Goal: Task Accomplishment & Management: Complete application form

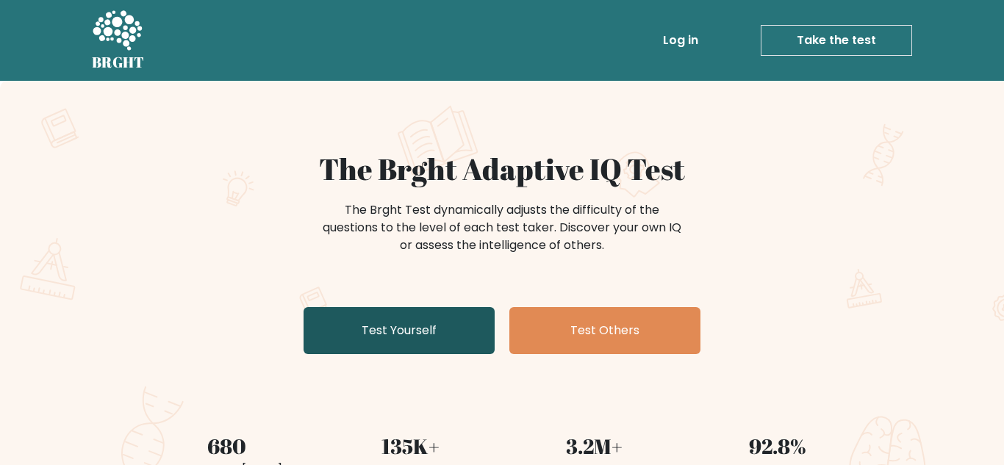
click at [404, 318] on link "Test Yourself" at bounding box center [399, 330] width 191 height 47
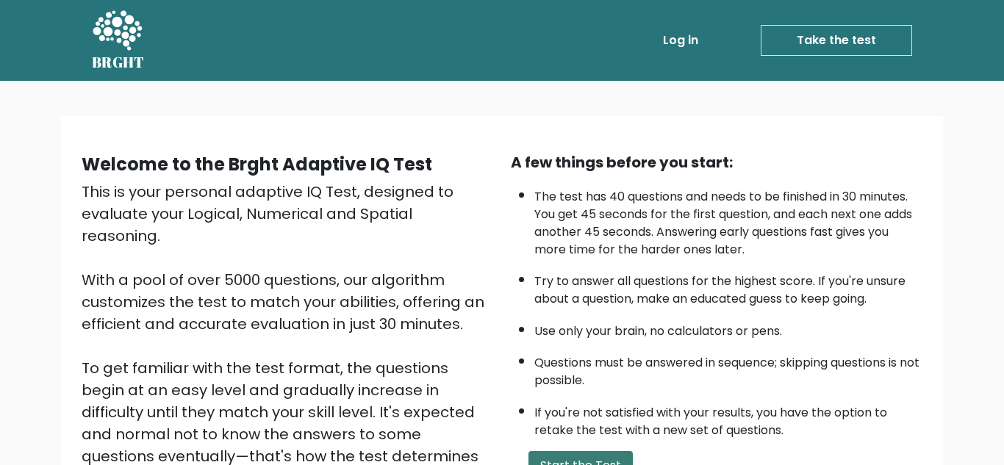
click at [570, 451] on button "Start the Test" at bounding box center [581, 465] width 104 height 29
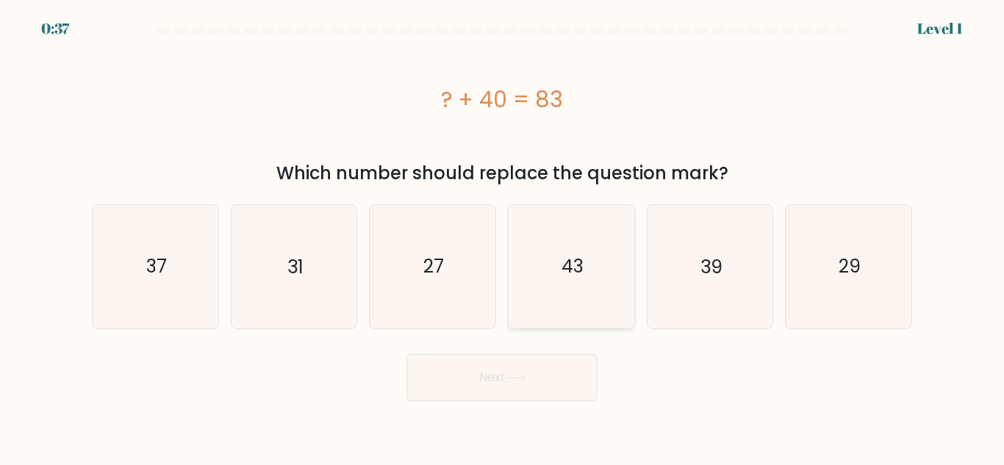
click at [596, 292] on icon "43" at bounding box center [571, 266] width 123 height 123
click at [503, 237] on input "d. 43" at bounding box center [502, 235] width 1 height 4
radio input "true"
click at [578, 365] on button "Next" at bounding box center [502, 377] width 191 height 47
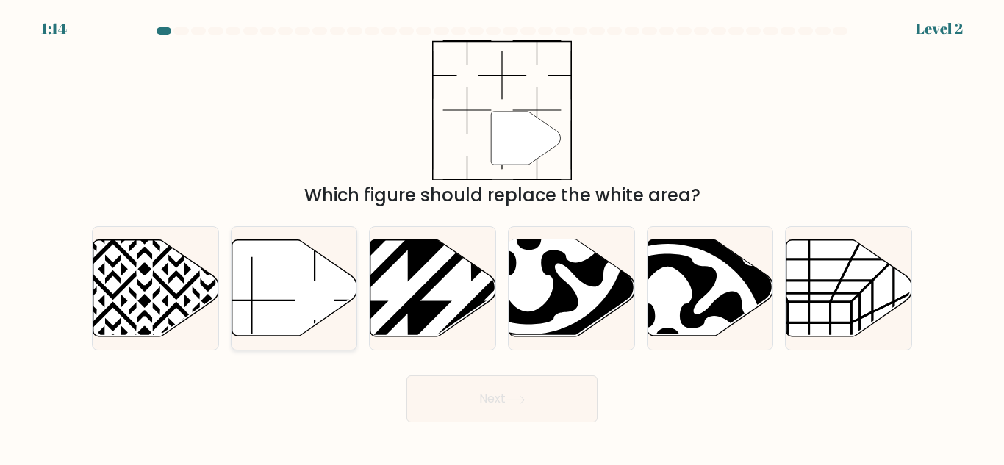
click at [326, 282] on icon at bounding box center [295, 288] width 126 height 96
click at [502, 237] on input "b." at bounding box center [502, 235] width 1 height 4
radio input "true"
click at [540, 409] on button "Next" at bounding box center [502, 399] width 191 height 47
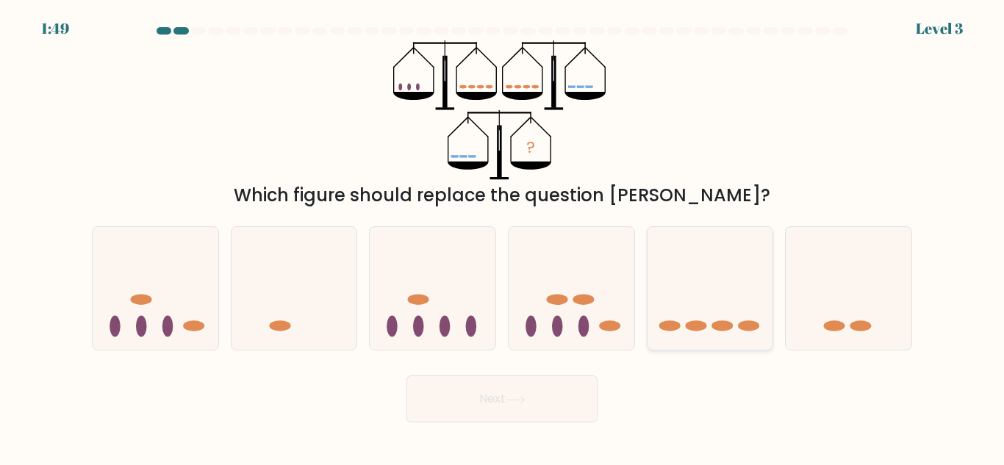
click at [722, 323] on ellipse at bounding box center [722, 326] width 21 height 11
click at [503, 237] on input "e." at bounding box center [502, 235] width 1 height 4
radio input "true"
click at [582, 409] on button "Next" at bounding box center [502, 399] width 191 height 47
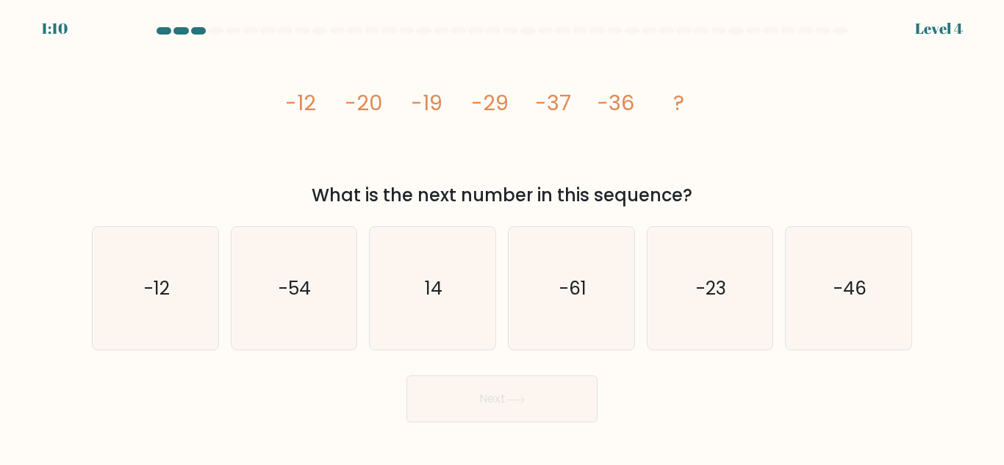
click at [543, 157] on icon "image/svg+xml -12 -20 -19 -29 -37 -36 ?" at bounding box center [502, 110] width 441 height 140
click at [855, 273] on icon "-46" at bounding box center [848, 288] width 123 height 123
click at [503, 237] on input "f. -46" at bounding box center [502, 235] width 1 height 4
radio input "true"
click at [499, 415] on button "Next" at bounding box center [502, 399] width 191 height 47
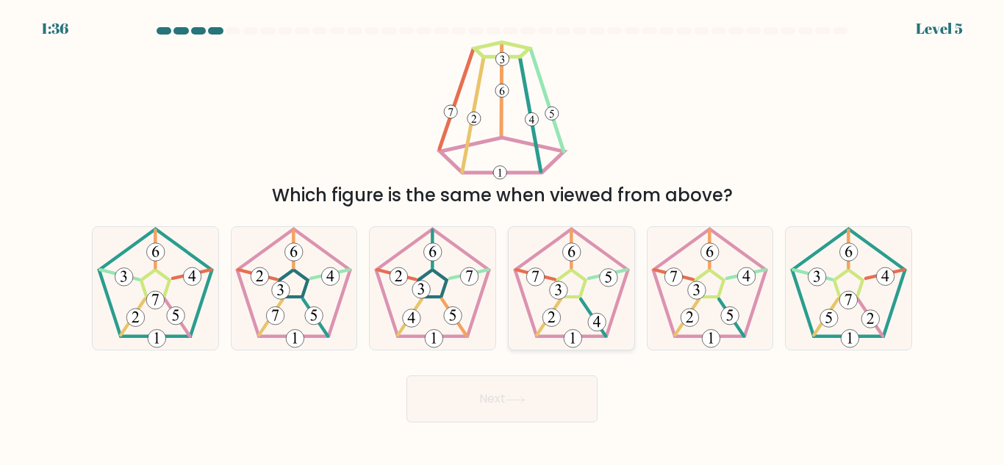
click at [579, 327] on icon at bounding box center [571, 288] width 123 height 123
click at [503, 237] on input "d." at bounding box center [502, 235] width 1 height 4
radio input "true"
click at [532, 401] on button "Next" at bounding box center [502, 399] width 191 height 47
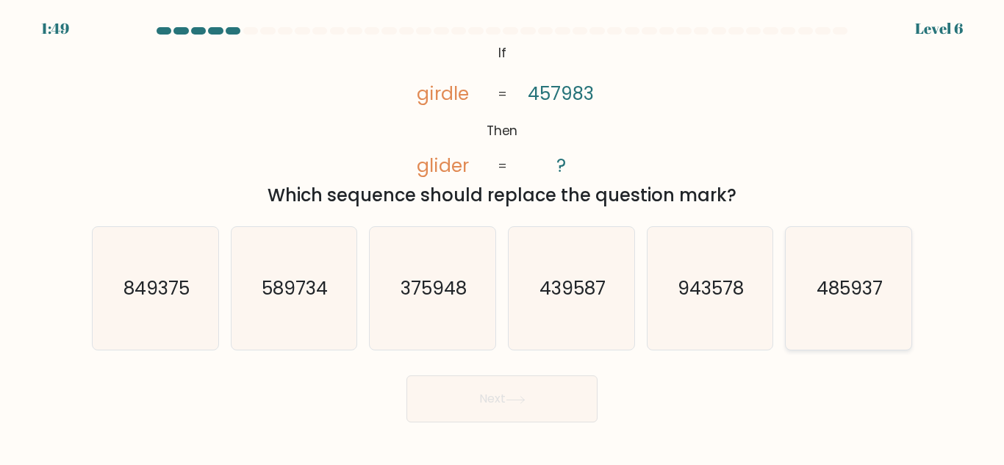
click at [822, 309] on icon "485937" at bounding box center [848, 288] width 123 height 123
click at [503, 237] on input "f. 485937" at bounding box center [502, 235] width 1 height 4
radio input "true"
click at [577, 385] on button "Next" at bounding box center [502, 399] width 191 height 47
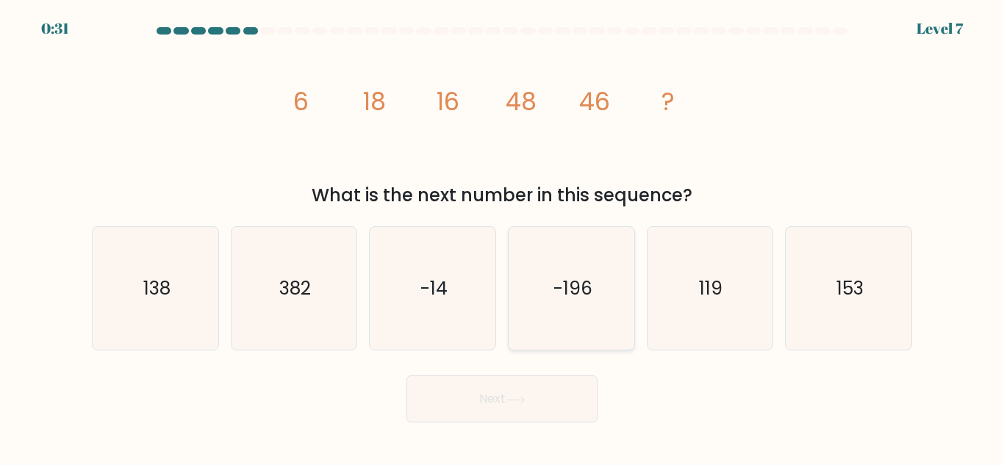
click at [595, 290] on icon "-196" at bounding box center [571, 288] width 123 height 123
click at [503, 237] on input "d. -196" at bounding box center [502, 235] width 1 height 4
radio input "true"
click at [523, 397] on icon at bounding box center [516, 400] width 20 height 8
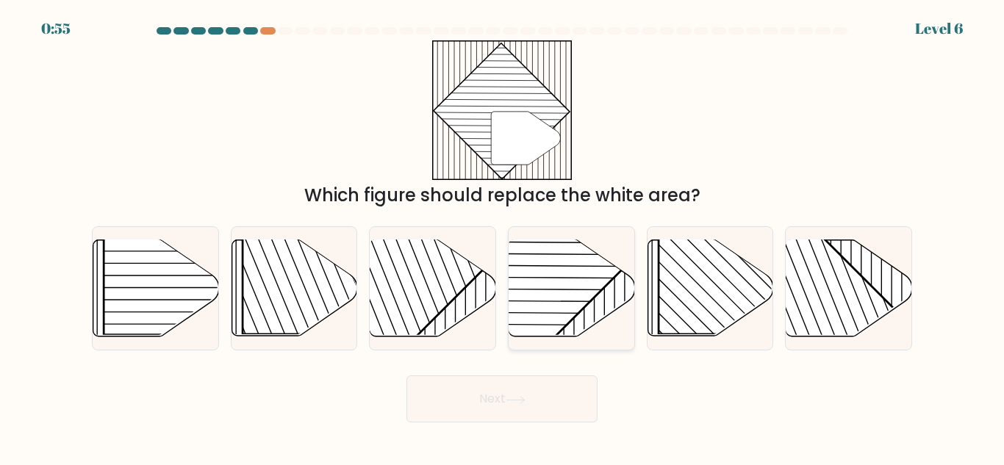
click at [572, 273] on rect at bounding box center [528, 239] width 246 height 246
click at [503, 237] on input "d." at bounding box center [502, 235] width 1 height 4
radio input "true"
click at [526, 416] on button "Next" at bounding box center [502, 399] width 191 height 47
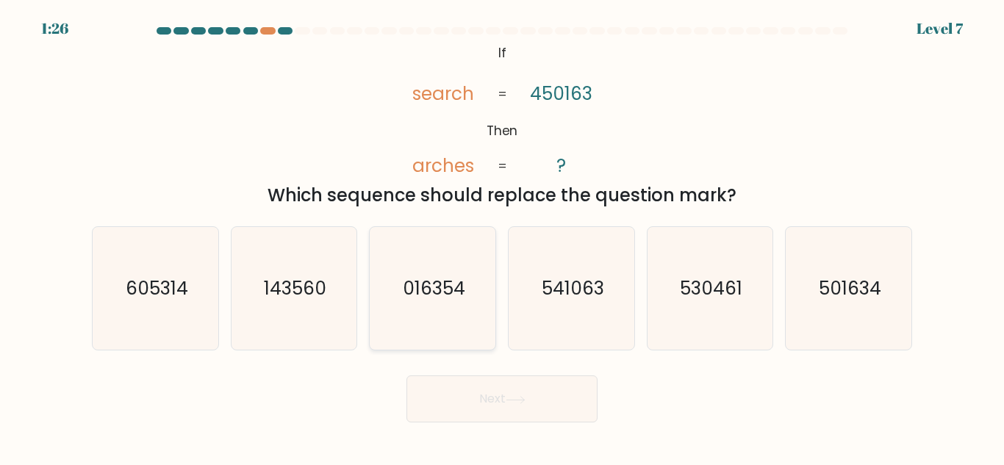
click at [420, 318] on icon "016354" at bounding box center [432, 288] width 123 height 123
click at [502, 237] on input "c. 016354" at bounding box center [502, 235] width 1 height 4
radio input "true"
click at [468, 389] on button "Next" at bounding box center [502, 399] width 191 height 47
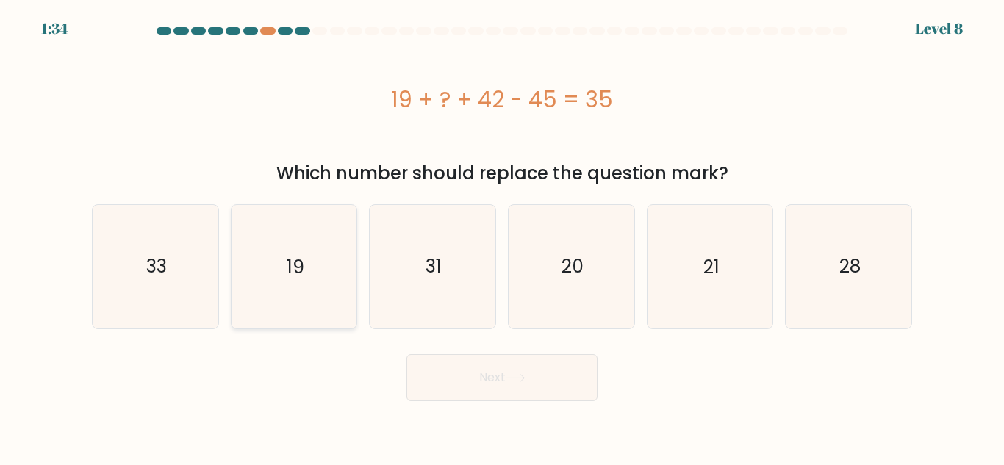
click at [259, 217] on icon "19" at bounding box center [293, 266] width 123 height 123
click at [502, 233] on input "b. 19" at bounding box center [502, 235] width 1 height 4
radio input "true"
click at [443, 363] on button "Next" at bounding box center [502, 377] width 191 height 47
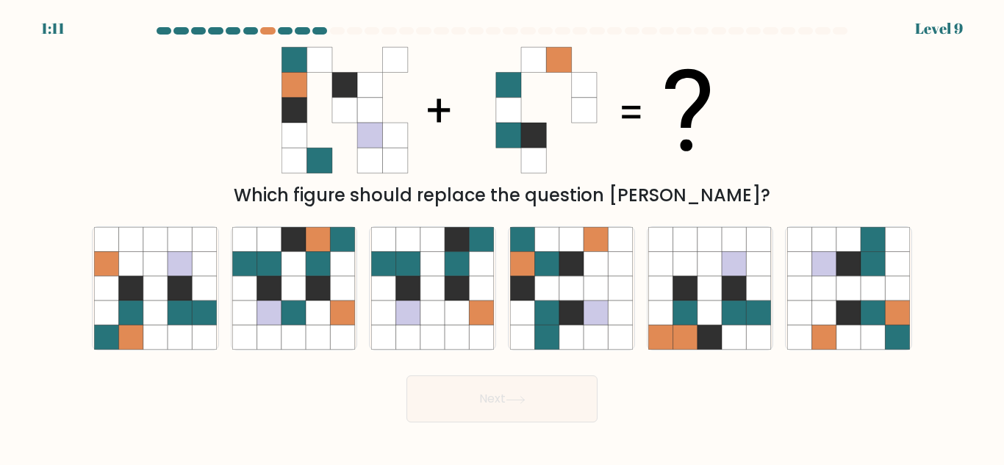
click at [998, 443] on body "1:11 Level 9" at bounding box center [502, 232] width 1004 height 465
click at [612, 342] on icon at bounding box center [620, 338] width 24 height 24
click at [503, 237] on input "d." at bounding box center [502, 235] width 1 height 4
radio input "true"
click at [591, 391] on button "Next" at bounding box center [502, 399] width 191 height 47
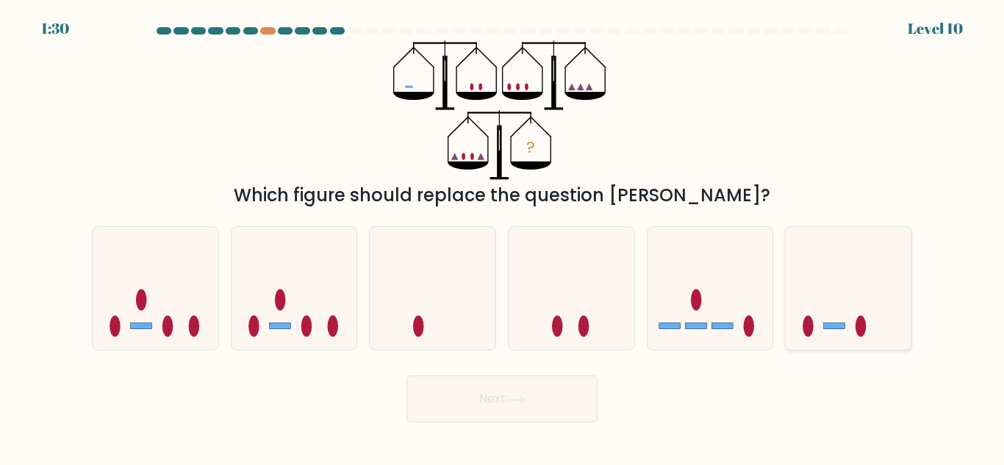
click at [812, 320] on ellipse at bounding box center [809, 326] width 11 height 21
click at [503, 237] on input "f." at bounding box center [502, 235] width 1 height 4
radio input "true"
click at [496, 403] on button "Next" at bounding box center [502, 399] width 191 height 47
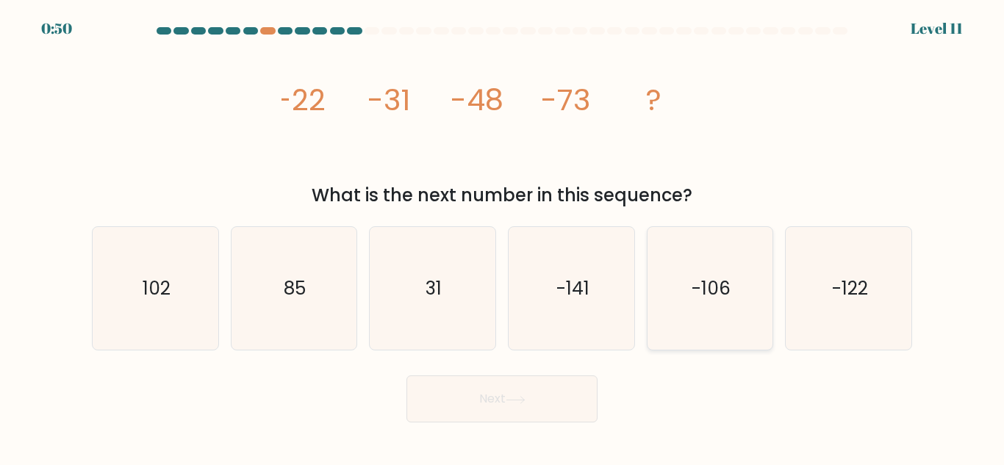
click at [695, 323] on icon "-106" at bounding box center [709, 288] width 123 height 123
click at [503, 237] on input "e. -106" at bounding box center [502, 235] width 1 height 4
radio input "true"
click at [587, 395] on button "Next" at bounding box center [502, 399] width 191 height 47
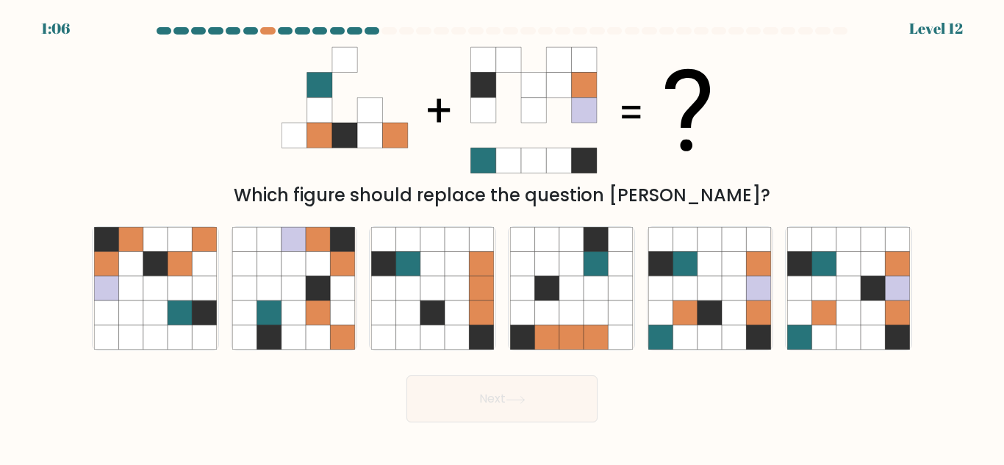
click at [584, 393] on button "Next" at bounding box center [502, 399] width 191 height 47
click at [587, 395] on button "Next" at bounding box center [502, 399] width 191 height 47
click at [590, 297] on icon at bounding box center [596, 288] width 24 height 24
click at [503, 237] on input "d." at bounding box center [502, 235] width 1 height 4
radio input "true"
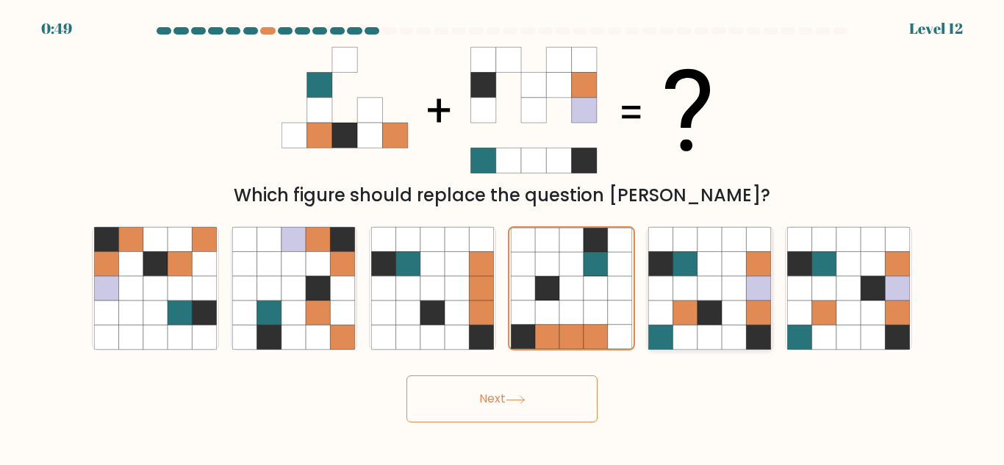
click at [677, 288] on icon at bounding box center [685, 288] width 24 height 24
click at [503, 237] on input "e." at bounding box center [502, 235] width 1 height 4
radio input "true"
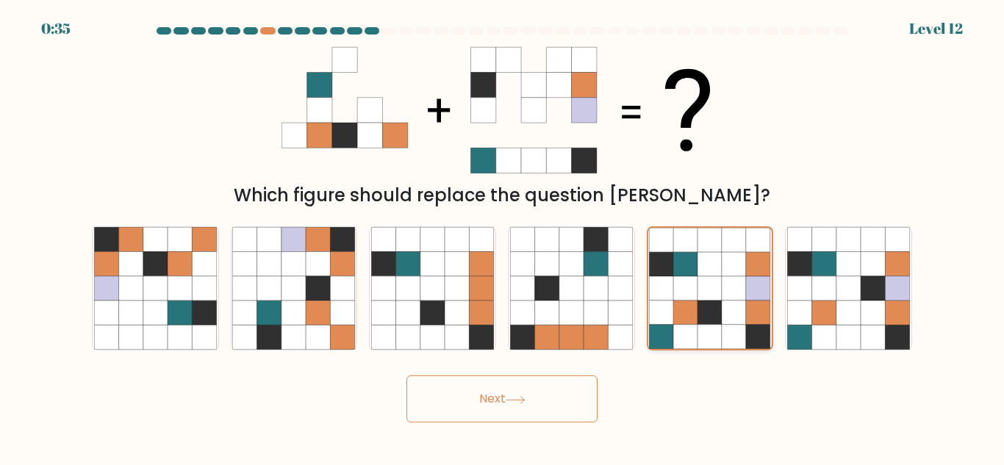
click at [686, 289] on icon at bounding box center [686, 288] width 24 height 24
click at [503, 237] on input "e." at bounding box center [502, 235] width 1 height 4
click at [688, 285] on icon at bounding box center [686, 288] width 24 height 24
click at [503, 237] on input "e." at bounding box center [502, 235] width 1 height 4
click at [415, 414] on button "Next" at bounding box center [502, 399] width 191 height 47
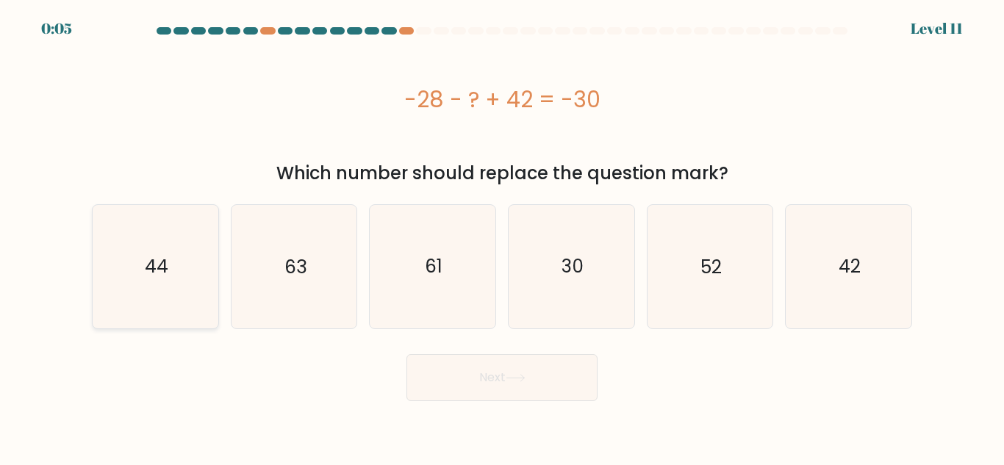
click at [183, 269] on icon "44" at bounding box center [155, 266] width 123 height 123
click at [502, 237] on input "a. 44" at bounding box center [502, 235] width 1 height 4
radio input "true"
click at [432, 402] on body "0:03 Level 11" at bounding box center [502, 232] width 1004 height 465
click at [432, 402] on body "0:02 Level 11" at bounding box center [502, 232] width 1004 height 465
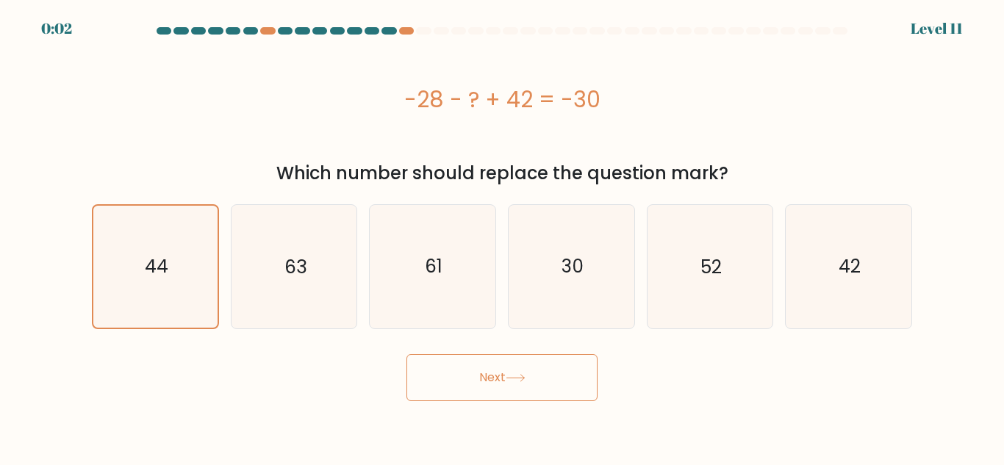
click at [428, 387] on button "Next" at bounding box center [502, 377] width 191 height 47
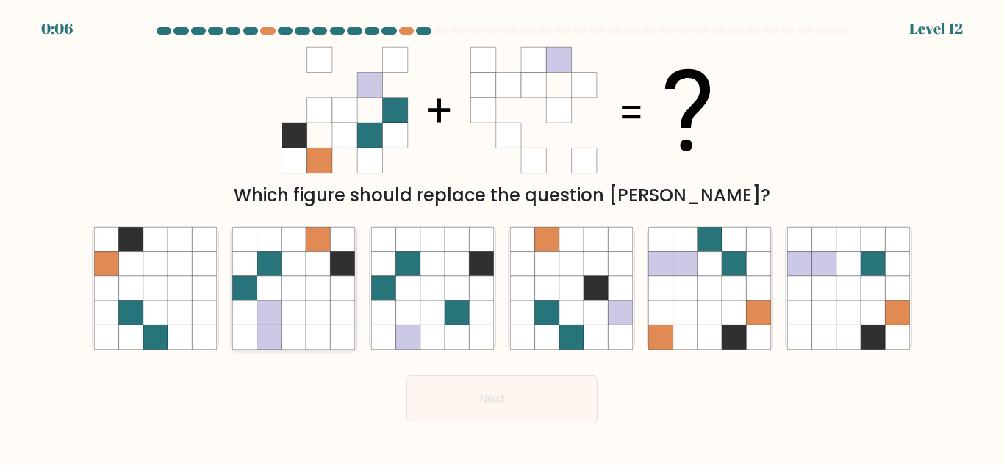
click at [321, 290] on icon at bounding box center [319, 288] width 24 height 24
click at [502, 237] on input "b." at bounding box center [502, 235] width 1 height 4
radio input "true"
click at [497, 395] on button "Next" at bounding box center [502, 399] width 191 height 47
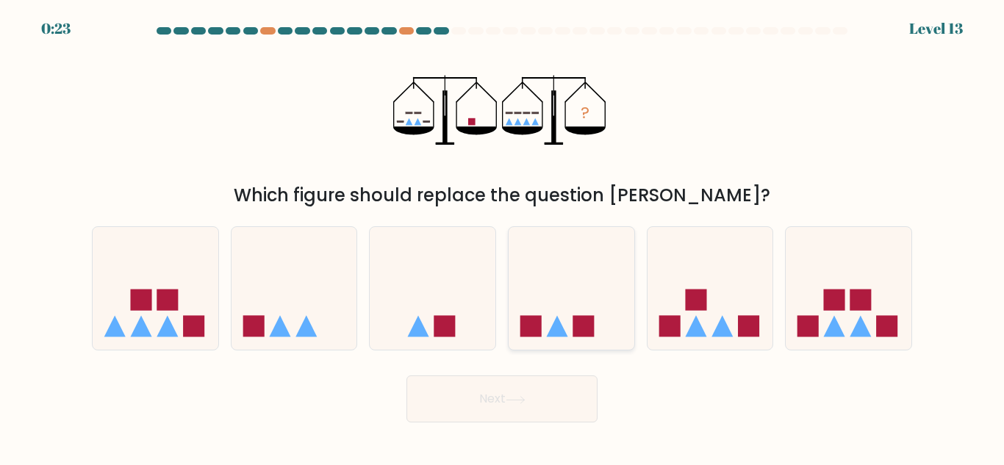
click at [532, 334] on rect at bounding box center [530, 326] width 21 height 21
click at [503, 237] on input "d." at bounding box center [502, 235] width 1 height 4
radio input "true"
click at [539, 411] on button "Next" at bounding box center [502, 399] width 191 height 47
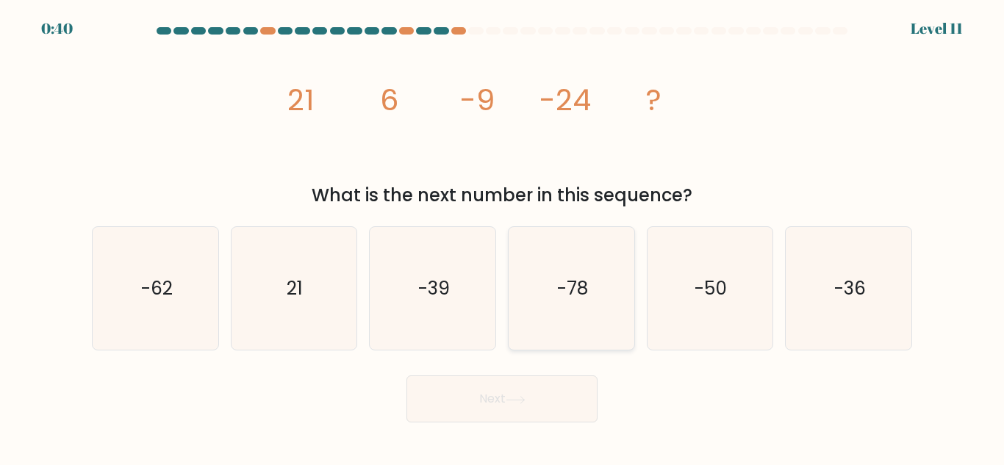
click at [595, 291] on icon "-78" at bounding box center [571, 288] width 123 height 123
click at [503, 237] on input "d. -78" at bounding box center [502, 235] width 1 height 4
radio input "true"
click at [524, 404] on button "Next" at bounding box center [502, 399] width 191 height 47
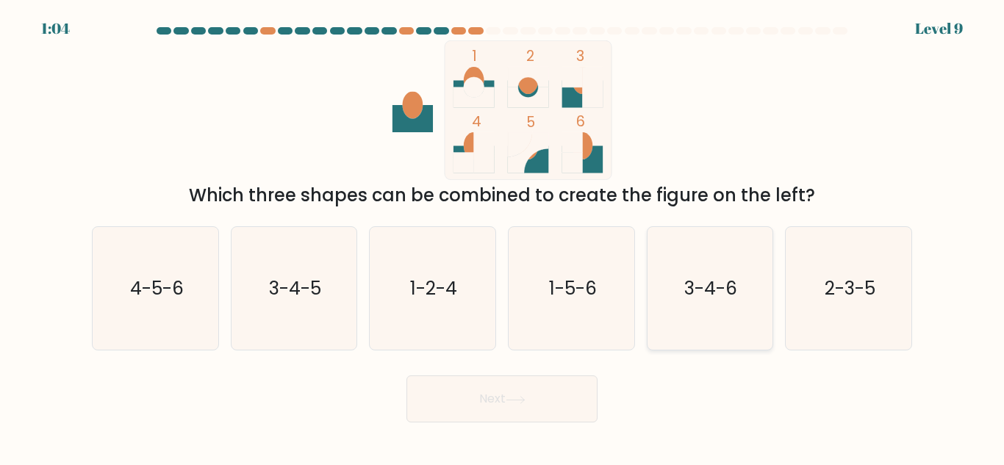
click at [751, 271] on icon "3-4-6" at bounding box center [709, 288] width 123 height 123
click at [503, 237] on input "e. 3-4-6" at bounding box center [502, 235] width 1 height 4
radio input "true"
click at [576, 389] on button "Next" at bounding box center [502, 399] width 191 height 47
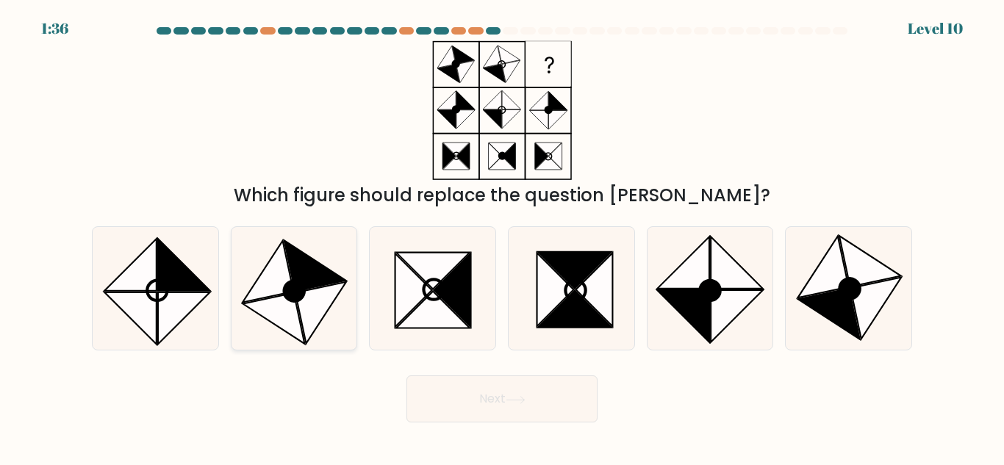
click at [332, 293] on icon at bounding box center [321, 313] width 51 height 62
click at [502, 237] on input "b." at bounding box center [502, 235] width 1 height 4
radio input "true"
click at [491, 394] on button "Next" at bounding box center [502, 399] width 191 height 47
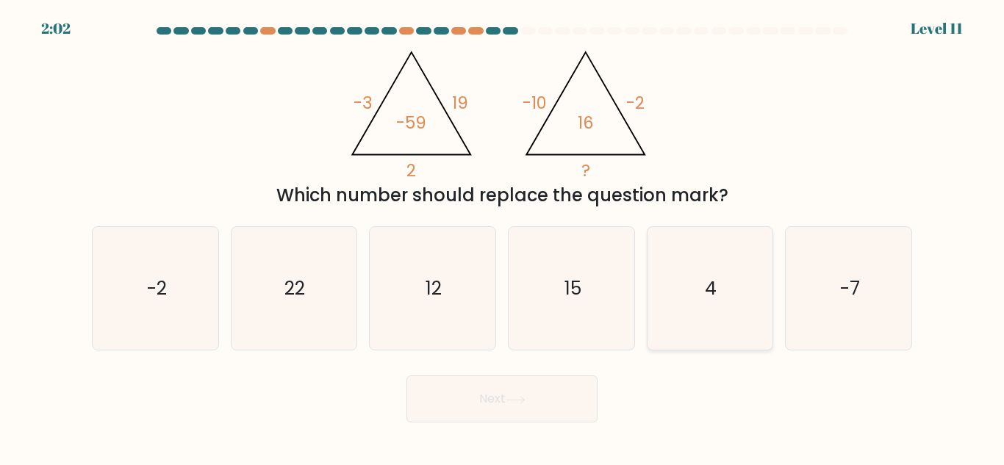
click at [742, 284] on icon "4" at bounding box center [709, 288] width 123 height 123
click at [503, 237] on input "e. 4" at bounding box center [502, 235] width 1 height 4
radio input "true"
click at [536, 395] on button "Next" at bounding box center [502, 399] width 191 height 47
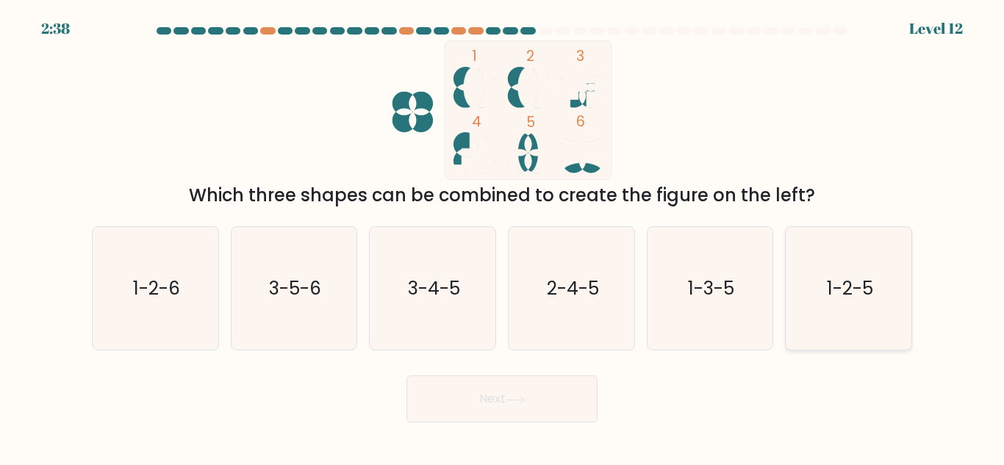
click at [885, 301] on icon "1-2-5" at bounding box center [848, 288] width 123 height 123
click at [503, 237] on input "f. 1-2-5" at bounding box center [502, 235] width 1 height 4
radio input "true"
click at [457, 395] on button "Next" at bounding box center [502, 399] width 191 height 47
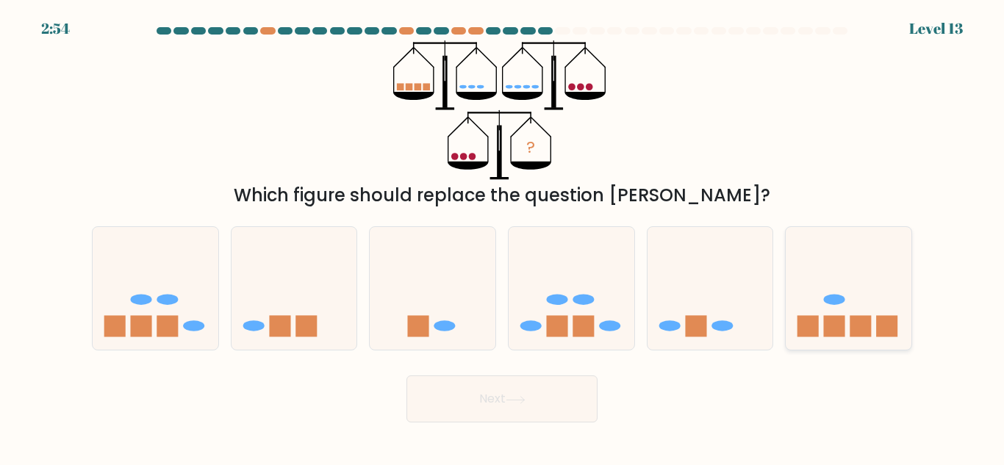
click at [899, 337] on icon at bounding box center [849, 289] width 126 height 104
click at [503, 237] on input "f." at bounding box center [502, 235] width 1 height 4
radio input "true"
click at [549, 390] on button "Next" at bounding box center [502, 399] width 191 height 47
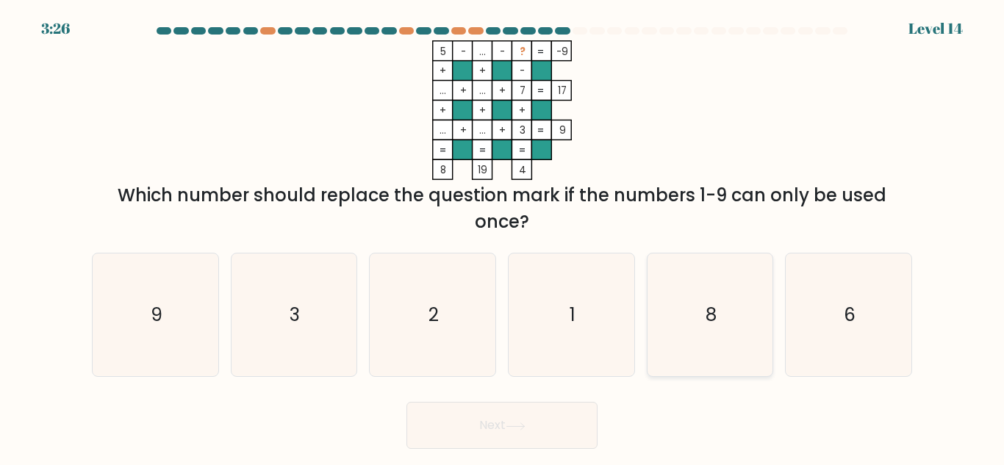
click at [701, 341] on icon "8" at bounding box center [709, 315] width 123 height 123
click at [503, 237] on input "e. 8" at bounding box center [502, 235] width 1 height 4
radio input "true"
click at [531, 420] on button "Next" at bounding box center [502, 425] width 191 height 47
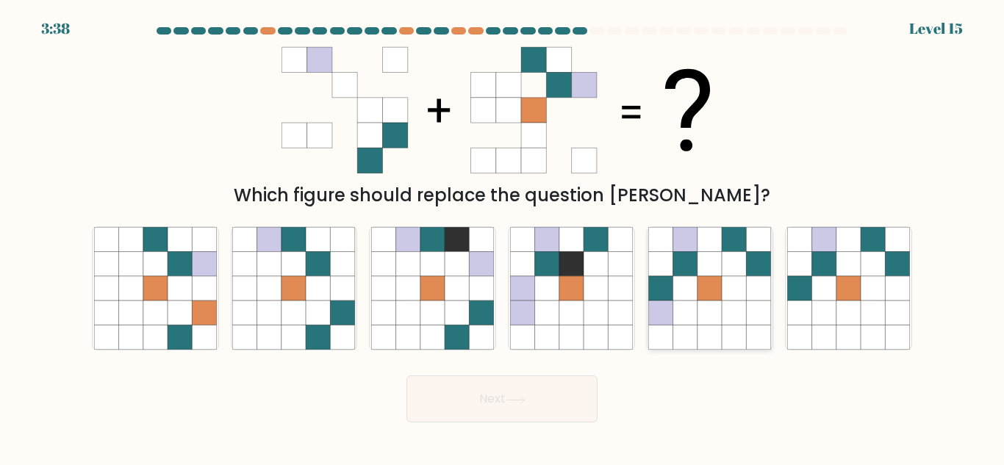
click at [690, 332] on icon at bounding box center [685, 338] width 24 height 24
click at [503, 237] on input "e." at bounding box center [502, 235] width 1 height 4
radio input "true"
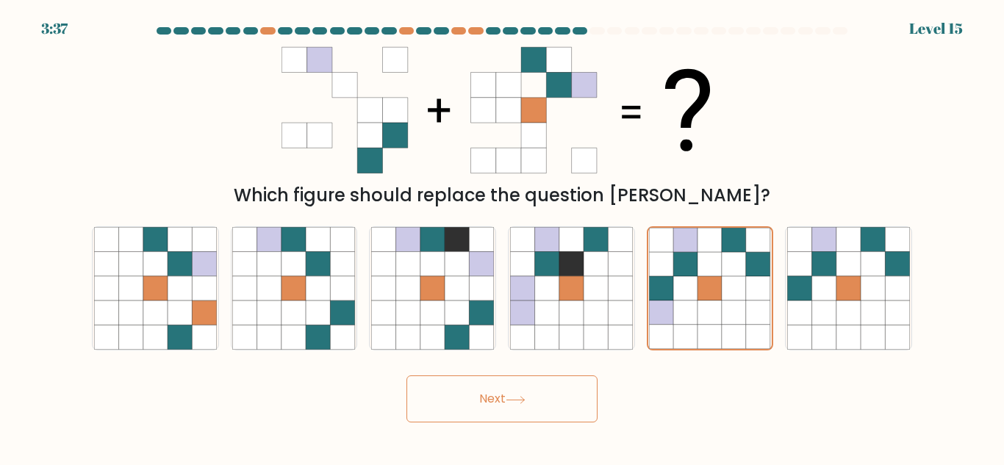
click at [554, 404] on button "Next" at bounding box center [502, 399] width 191 height 47
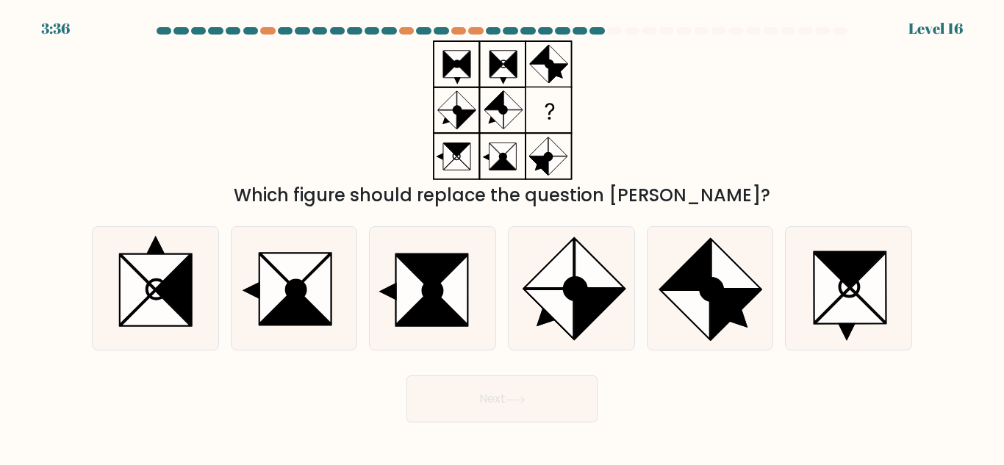
click at [554, 404] on button "Next" at bounding box center [502, 399] width 191 height 47
click at [853, 284] on icon at bounding box center [850, 269] width 70 height 35
click at [503, 237] on input "f." at bounding box center [502, 235] width 1 height 4
radio input "true"
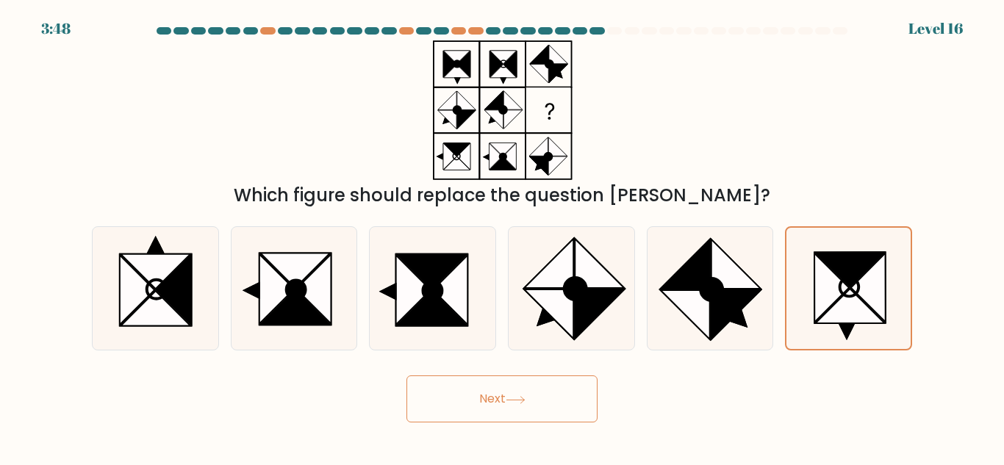
click at [573, 378] on button "Next" at bounding box center [502, 399] width 191 height 47
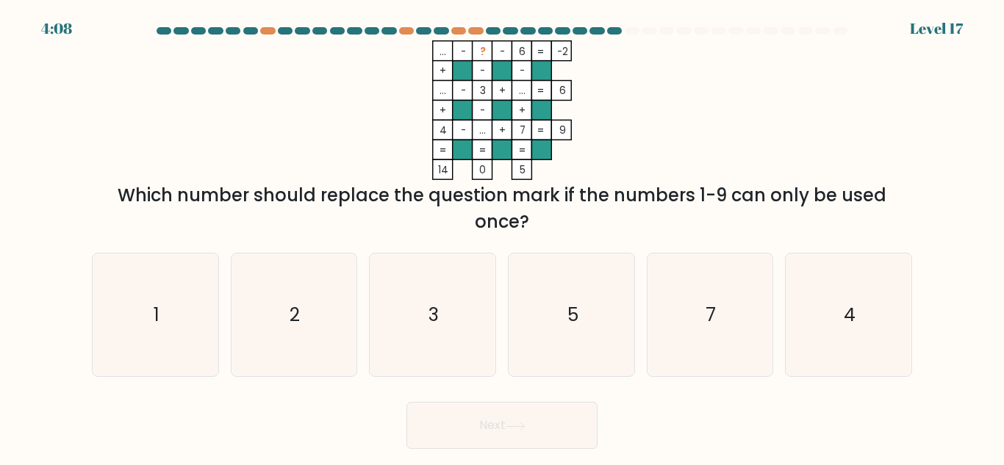
click at [573, 377] on form at bounding box center [502, 238] width 1004 height 422
click at [179, 309] on icon "1" at bounding box center [155, 315] width 123 height 123
click at [502, 237] on input "a. 1" at bounding box center [502, 235] width 1 height 4
radio input "true"
click at [446, 429] on button "Next" at bounding box center [502, 425] width 191 height 47
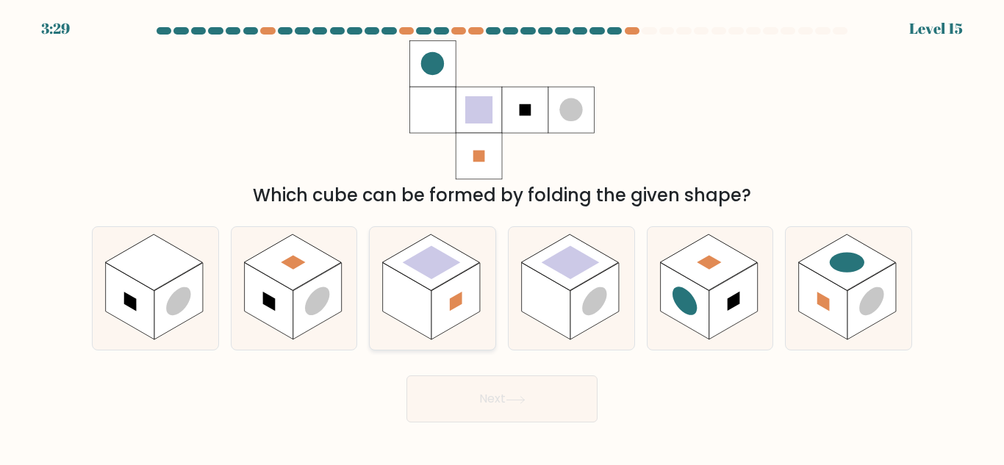
click at [476, 293] on rect at bounding box center [456, 301] width 49 height 77
click at [502, 237] on input "c." at bounding box center [502, 235] width 1 height 4
radio input "true"
click at [454, 406] on button "Next" at bounding box center [502, 399] width 191 height 47
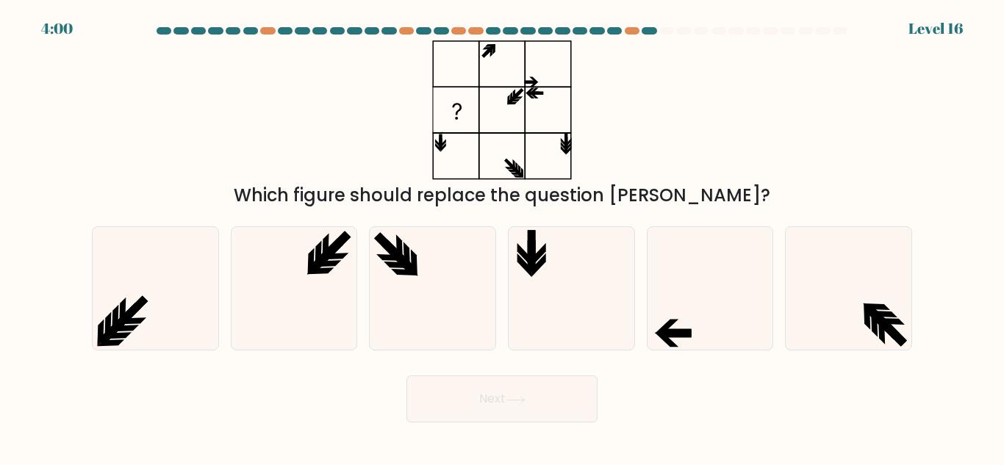
click at [454, 406] on button "Next" at bounding box center [502, 399] width 191 height 47
click at [454, 294] on icon at bounding box center [432, 288] width 123 height 123
click at [502, 237] on input "c." at bounding box center [502, 235] width 1 height 4
radio input "true"
click at [576, 279] on icon at bounding box center [571, 288] width 123 height 123
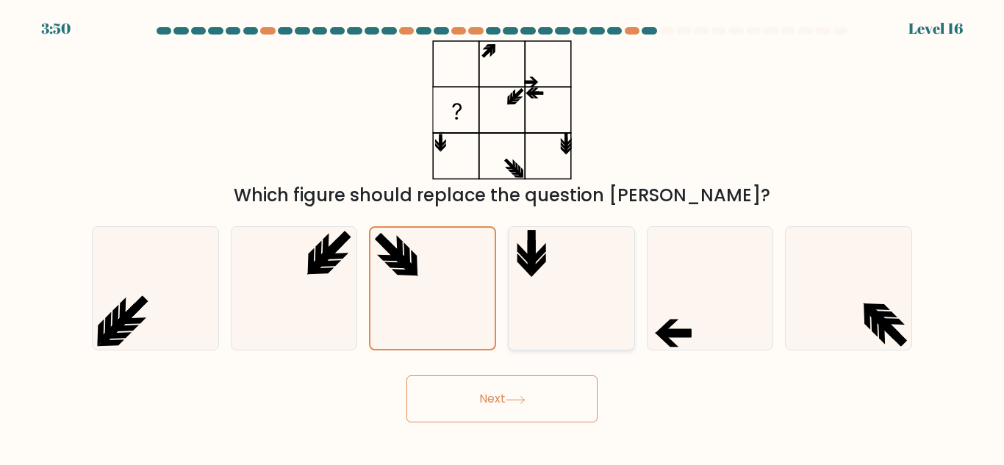
click at [503, 237] on input "d." at bounding box center [502, 235] width 1 height 4
radio input "true"
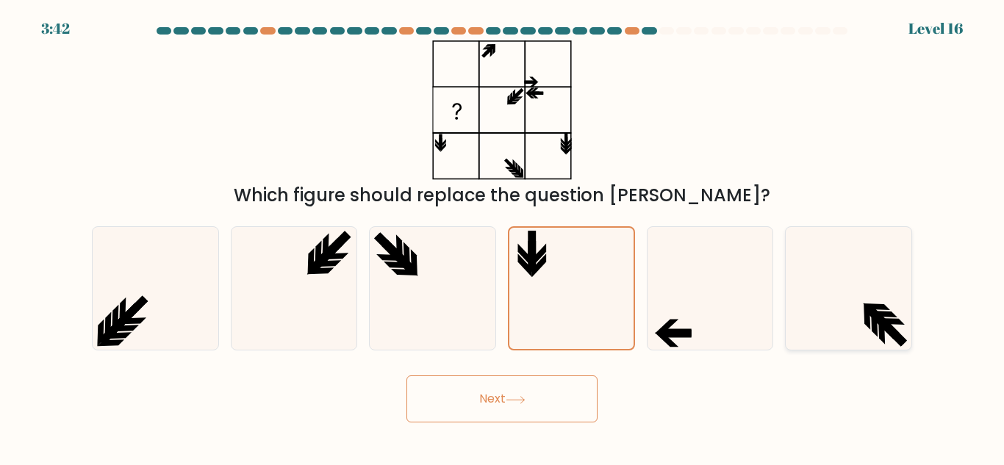
click at [908, 329] on icon at bounding box center [848, 288] width 123 height 123
click at [503, 237] on input "f." at bounding box center [502, 235] width 1 height 4
radio input "true"
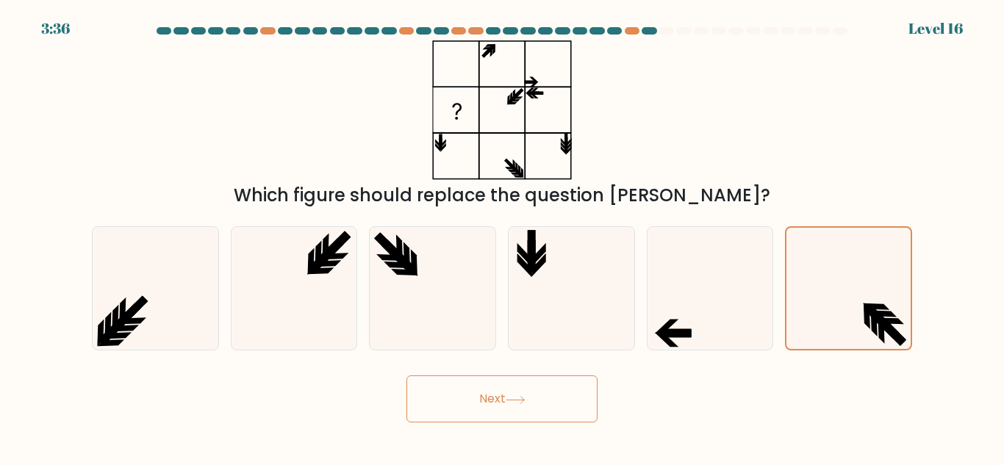
click at [553, 383] on button "Next" at bounding box center [502, 399] width 191 height 47
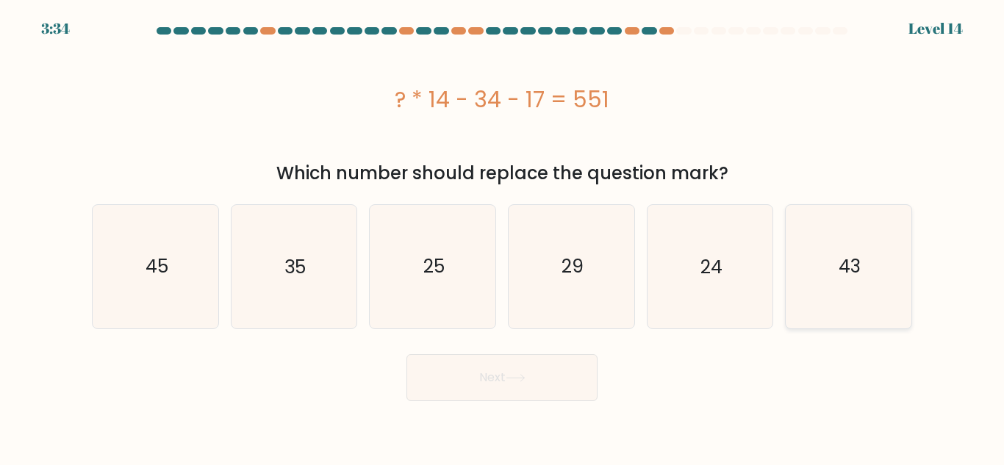
click at [873, 261] on icon "43" at bounding box center [848, 266] width 123 height 123
click at [503, 237] on input "f. 43" at bounding box center [502, 235] width 1 height 4
radio input "true"
click at [574, 371] on button "Next" at bounding box center [502, 377] width 191 height 47
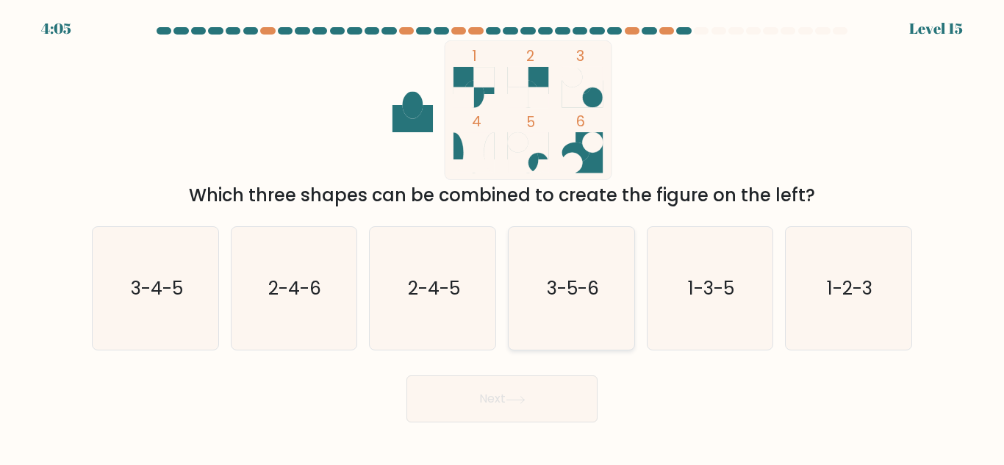
click at [584, 268] on icon "3-5-6" at bounding box center [571, 288] width 123 height 123
click at [503, 237] on input "d. 3-5-6" at bounding box center [502, 235] width 1 height 4
radio input "true"
click at [573, 386] on button "Next" at bounding box center [502, 399] width 191 height 47
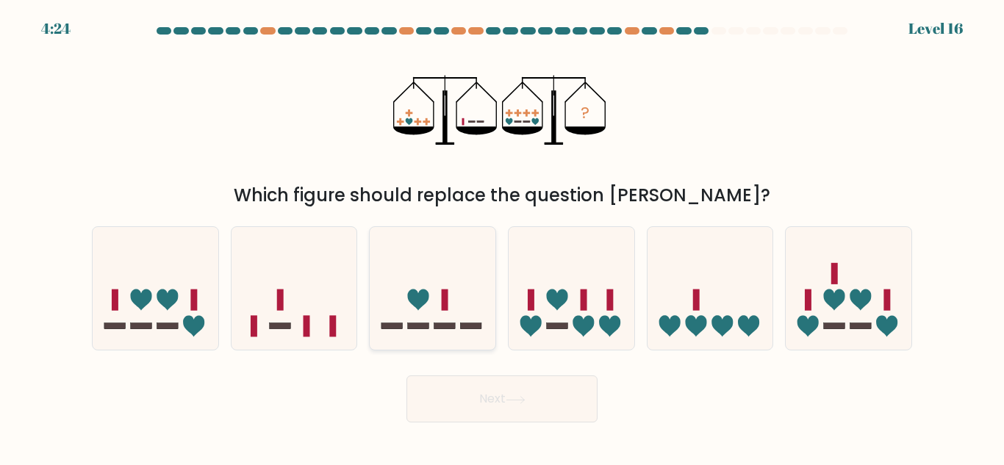
click at [440, 317] on icon at bounding box center [433, 289] width 126 height 104
click at [502, 237] on input "c." at bounding box center [502, 235] width 1 height 4
radio input "true"
click at [486, 398] on button "Next" at bounding box center [502, 399] width 191 height 47
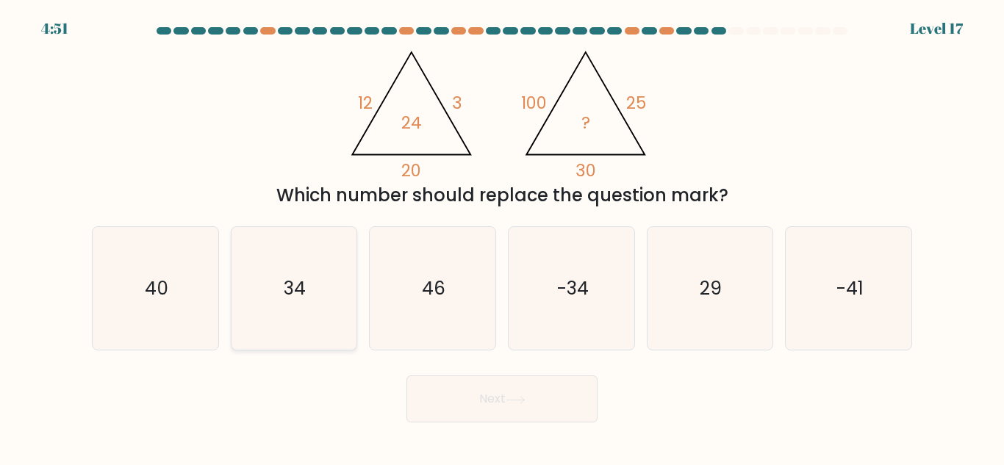
click at [314, 270] on icon "34" at bounding box center [293, 288] width 123 height 123
click at [502, 237] on input "b. 34" at bounding box center [502, 235] width 1 height 4
radio input "true"
click at [540, 394] on button "Next" at bounding box center [502, 399] width 191 height 47
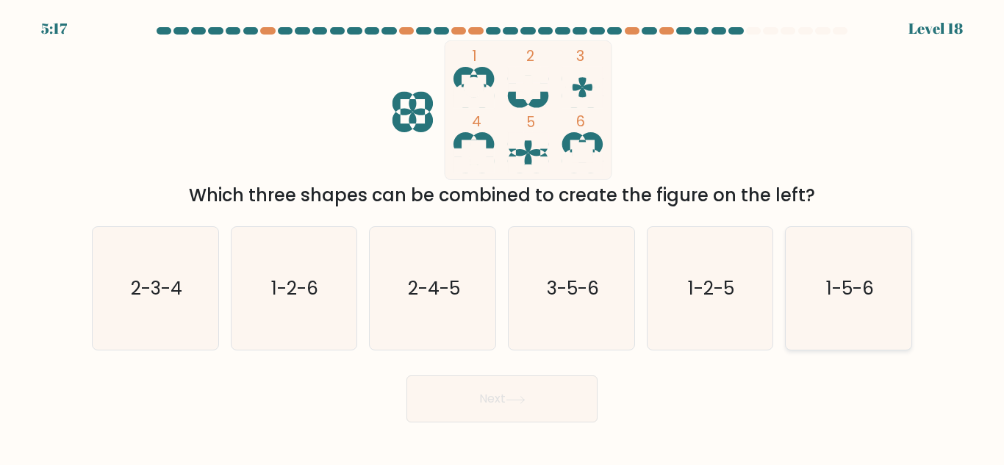
click at [878, 286] on icon "1-5-6" at bounding box center [848, 288] width 123 height 123
click at [503, 237] on input "f. 1-5-6" at bounding box center [502, 235] width 1 height 4
radio input "true"
click at [443, 417] on button "Next" at bounding box center [502, 399] width 191 height 47
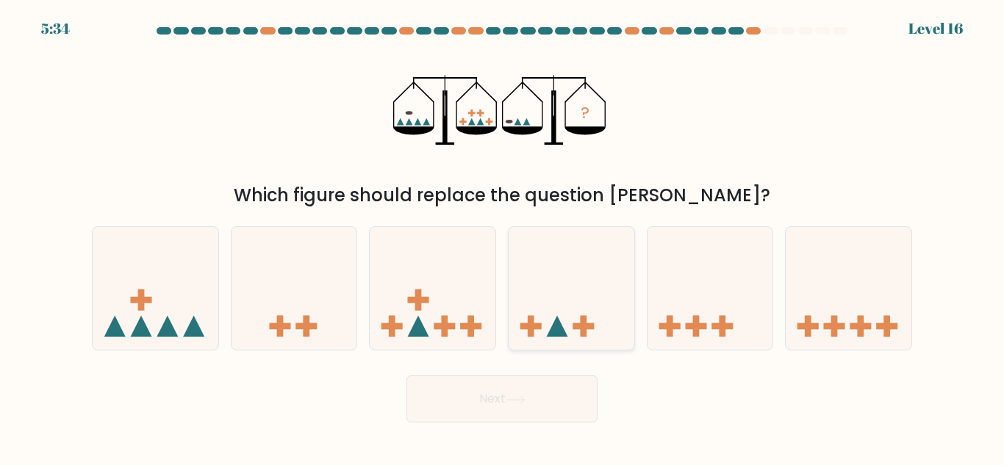
click at [562, 336] on icon at bounding box center [557, 326] width 21 height 21
click at [503, 237] on input "d." at bounding box center [502, 235] width 1 height 4
radio input "true"
click at [536, 409] on button "Next" at bounding box center [502, 399] width 191 height 47
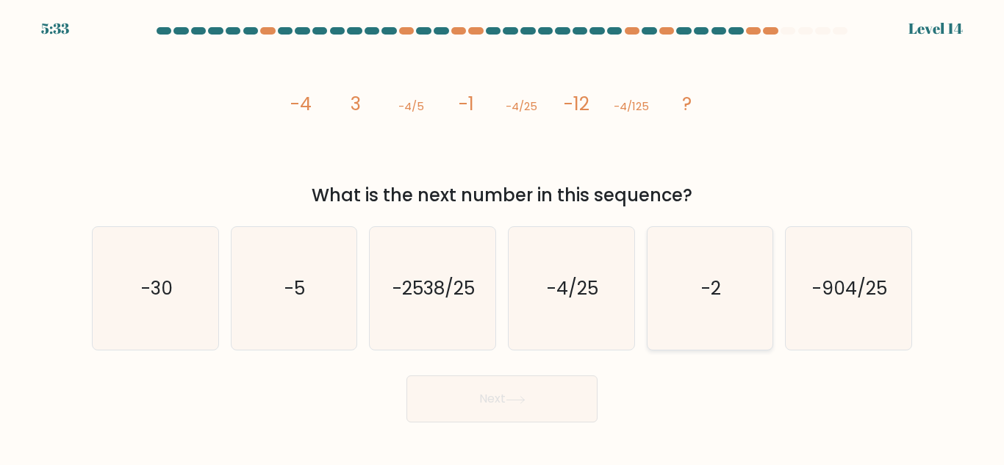
click at [729, 303] on icon "-2" at bounding box center [709, 288] width 123 height 123
click at [503, 237] on input "e. -2" at bounding box center [502, 235] width 1 height 4
radio input "true"
click at [557, 376] on button "Next" at bounding box center [502, 399] width 191 height 47
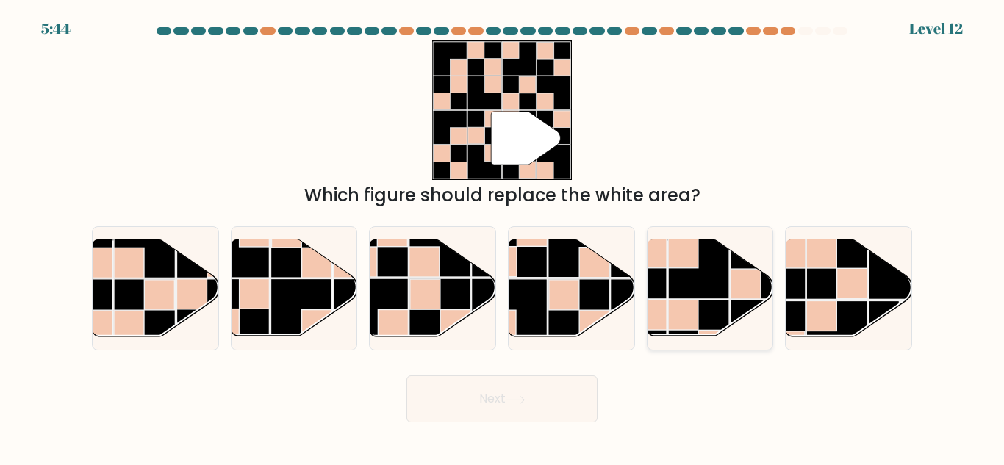
click at [742, 275] on rect at bounding box center [746, 284] width 30 height 30
click at [503, 237] on input "e." at bounding box center [502, 235] width 1 height 4
radio input "true"
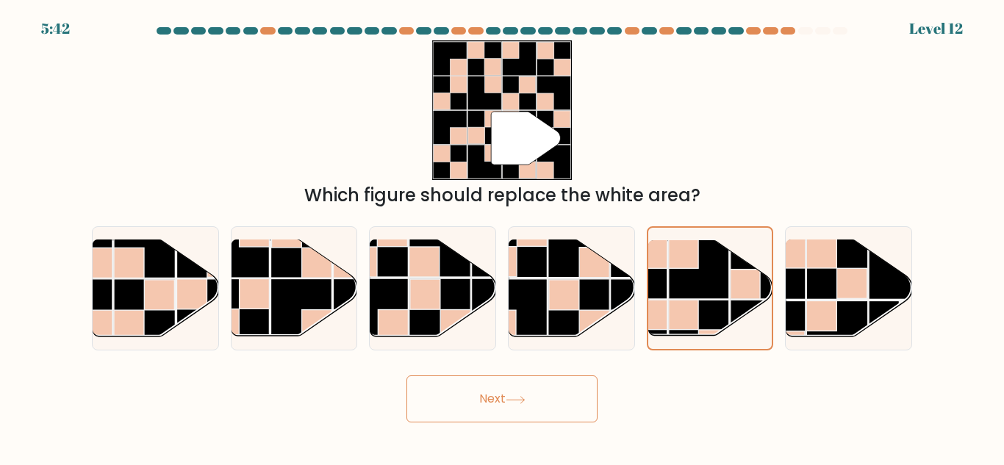
click at [456, 396] on button "Next" at bounding box center [502, 399] width 191 height 47
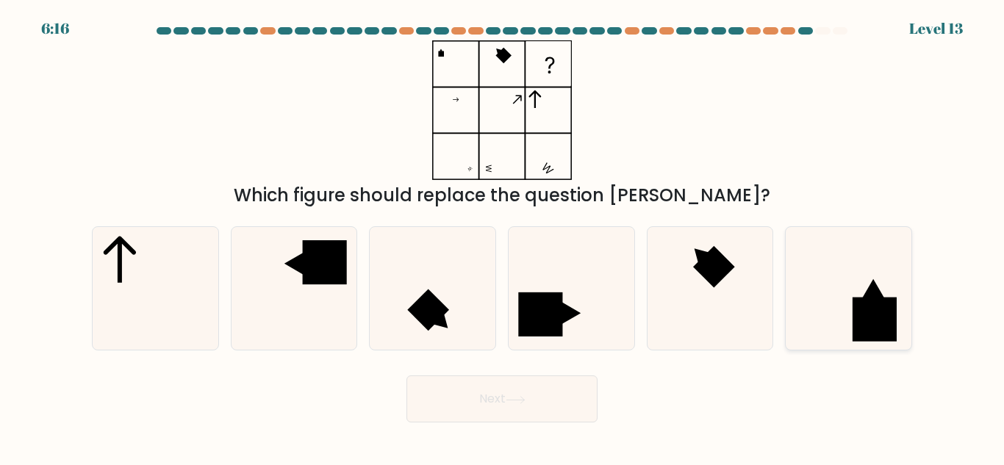
click at [884, 313] on rect at bounding box center [875, 320] width 44 height 44
click at [503, 237] on input "f." at bounding box center [502, 235] width 1 height 4
radio input "true"
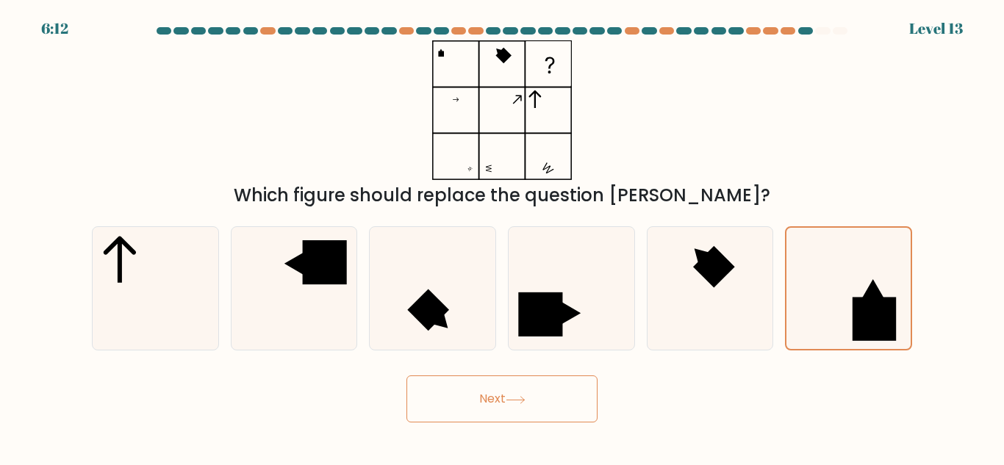
click at [524, 399] on icon at bounding box center [516, 399] width 18 height 7
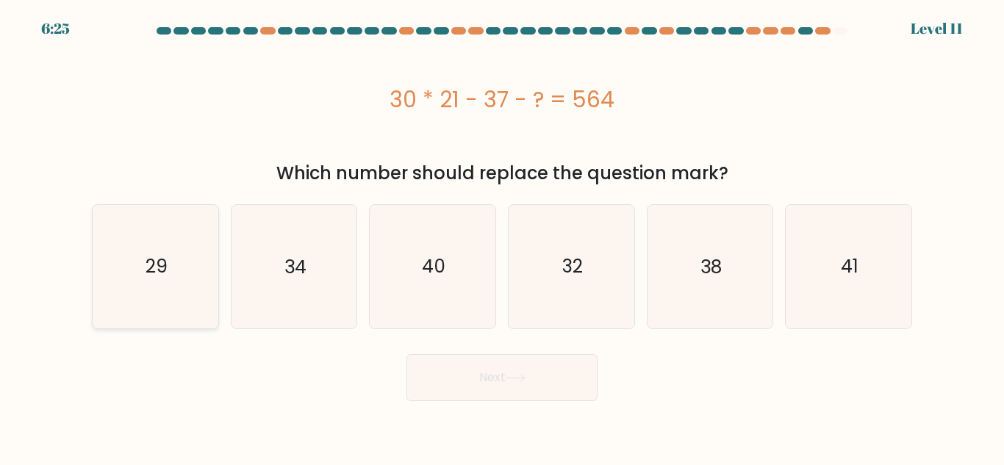
click at [113, 271] on icon "29" at bounding box center [155, 266] width 123 height 123
click at [502, 237] on input "a. 29" at bounding box center [502, 235] width 1 height 4
radio input "true"
click at [570, 387] on button "Next" at bounding box center [502, 377] width 191 height 47
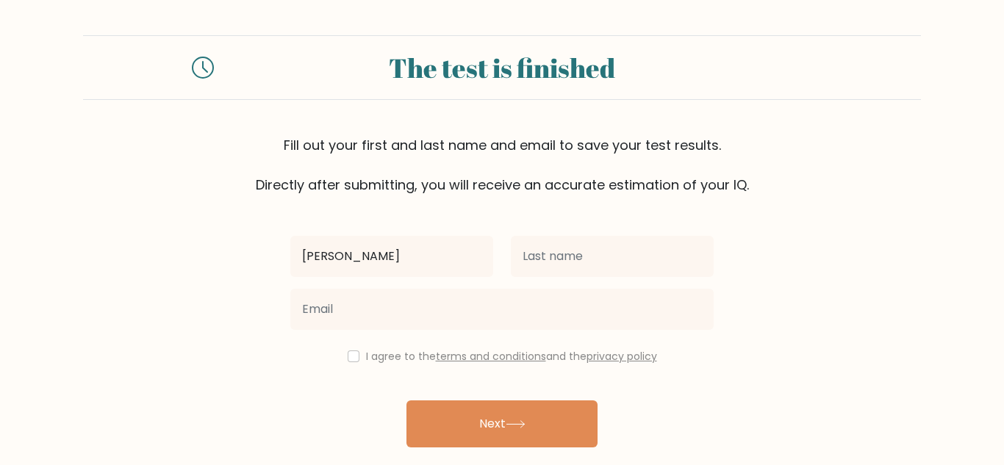
type input "[PERSON_NAME]"
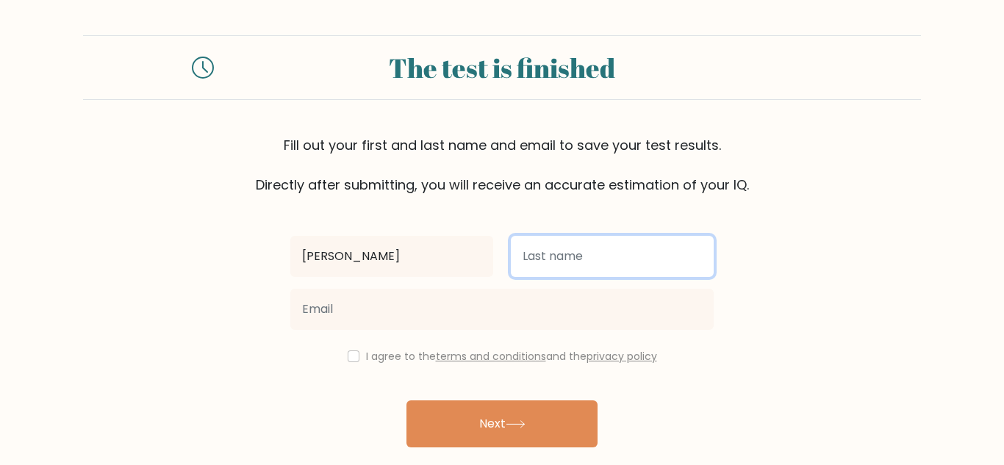
click at [615, 260] on input "text" at bounding box center [612, 256] width 203 height 41
type input "[PERSON_NAME]"
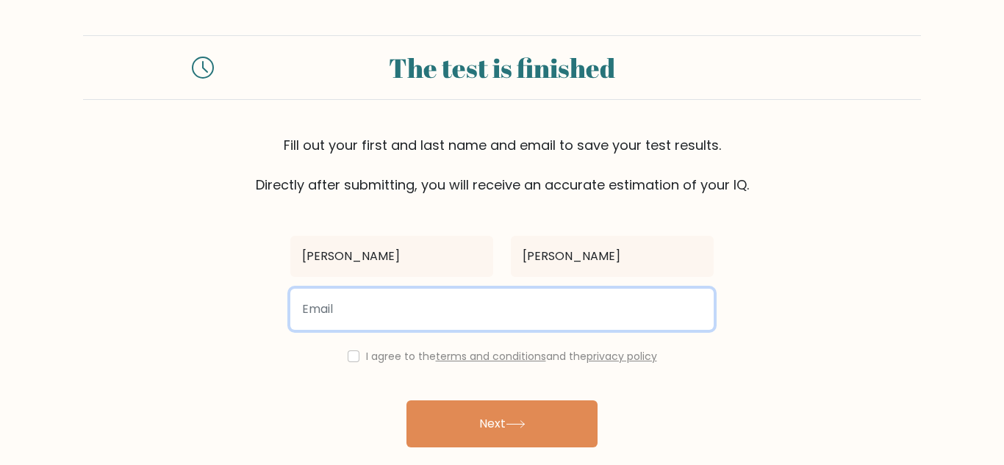
click at [360, 312] on input "email" at bounding box center [501, 309] width 423 height 41
click at [364, 318] on input "mickey220@" at bounding box center [501, 309] width 423 height 41
click at [378, 312] on input "mickey220@" at bounding box center [501, 309] width 423 height 41
type input "mickey220@gmail.com"
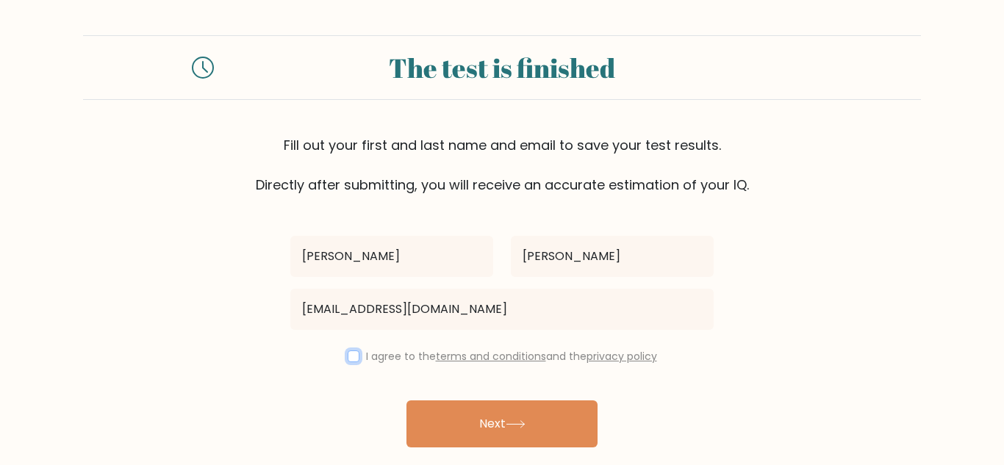
click at [353, 357] on input "checkbox" at bounding box center [354, 357] width 12 height 12
checkbox input "true"
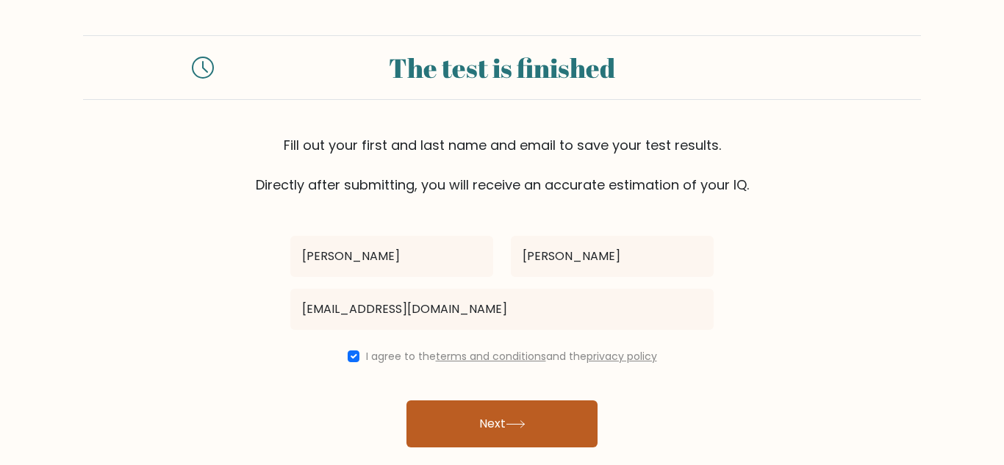
click at [443, 417] on button "Next" at bounding box center [502, 424] width 191 height 47
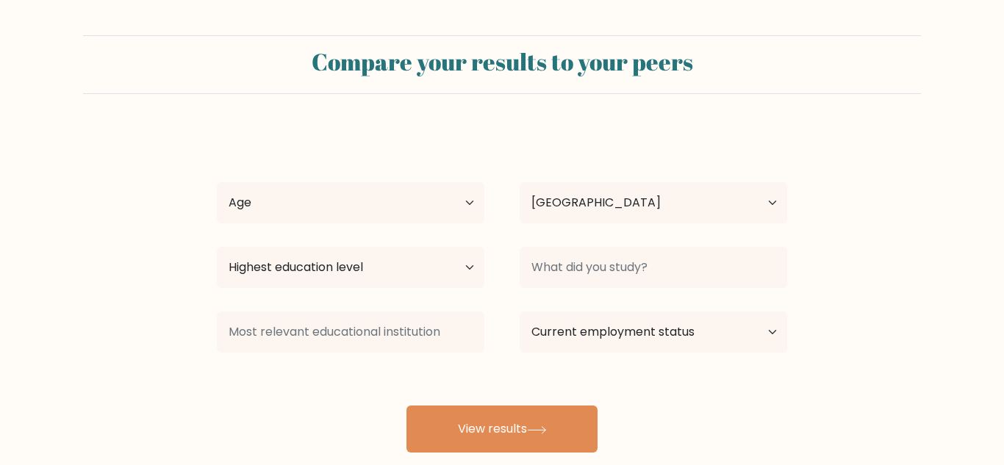
select select "US"
click at [315, 264] on select "Highest education level No schooling Primary Lower Secondary Upper Secondary Oc…" at bounding box center [351, 267] width 268 height 41
click at [302, 270] on select "Highest education level No schooling Primary Lower Secondary Upper Secondary Oc…" at bounding box center [351, 267] width 268 height 41
select select "upper_secondary"
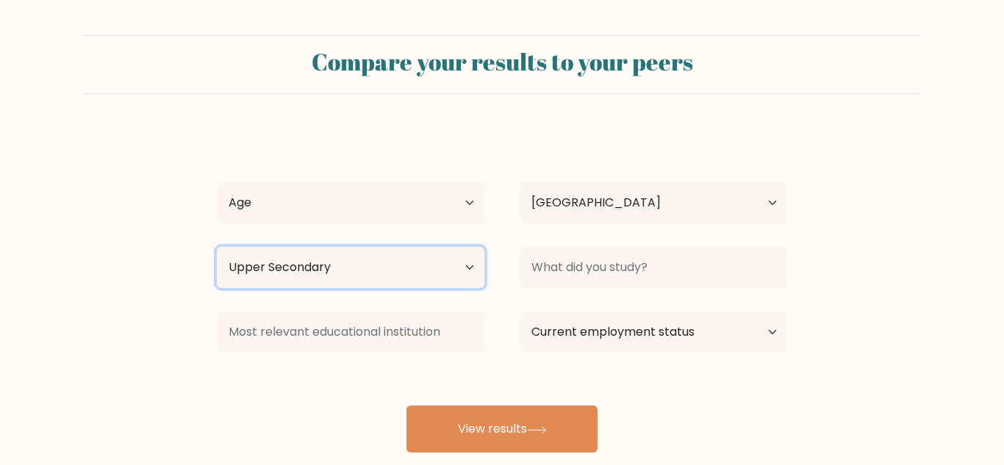
click at [217, 247] on select "Highest education level No schooling Primary Lower Secondary Upper Secondary Oc…" at bounding box center [351, 267] width 268 height 41
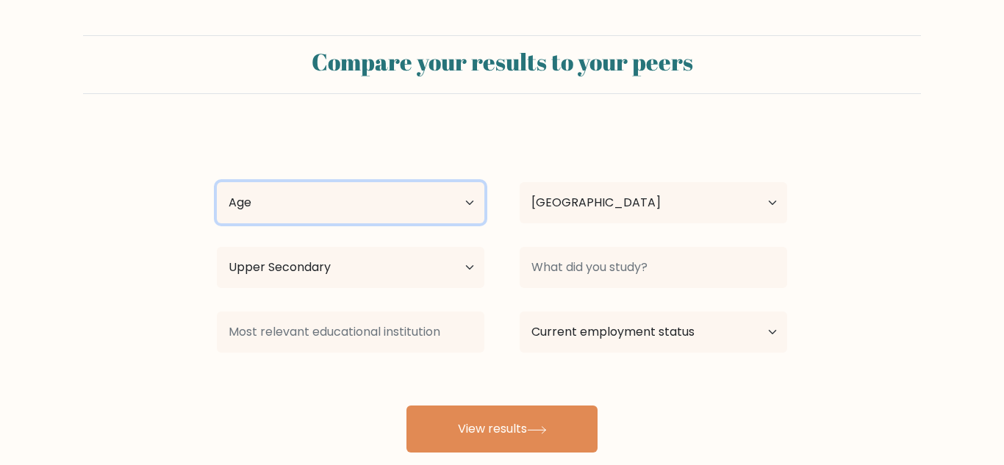
click at [270, 195] on select "Age Under 18 years old 18-24 years old 25-34 years old 35-44 years old 45-54 ye…" at bounding box center [351, 202] width 268 height 41
select select "45_54"
click at [217, 182] on select "Age Under 18 years old 18-24 years old 25-34 years old 35-44 years old 45-54 ye…" at bounding box center [351, 202] width 268 height 41
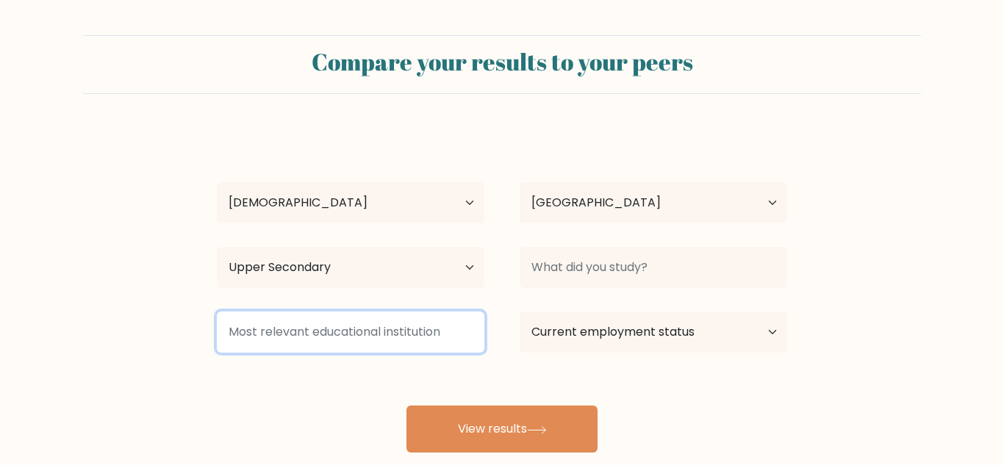
click at [299, 337] on input at bounding box center [351, 332] width 268 height 41
click at [232, 332] on input "fostbug" at bounding box center [351, 332] width 268 height 41
click at [269, 337] on input "frostbug" at bounding box center [351, 332] width 268 height 41
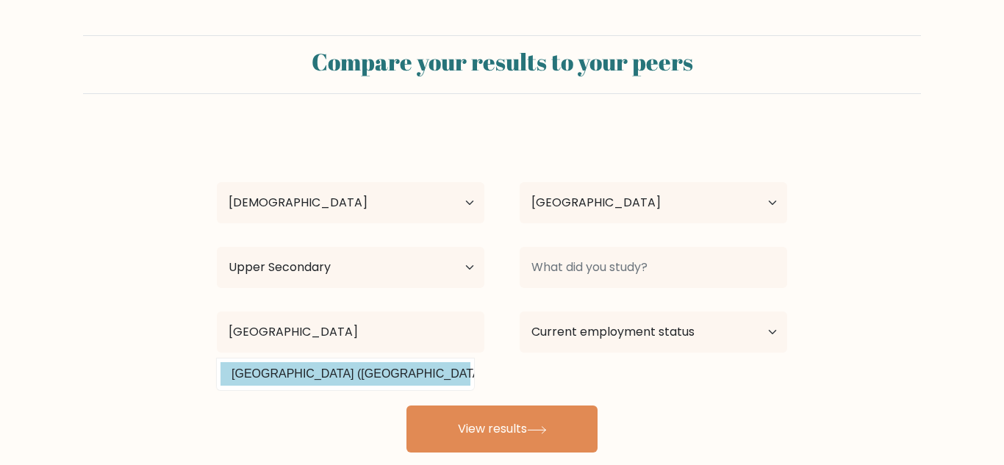
click at [340, 384] on option "Frostburg State University (United States)" at bounding box center [346, 374] width 250 height 24
type input "Frostburg State University"
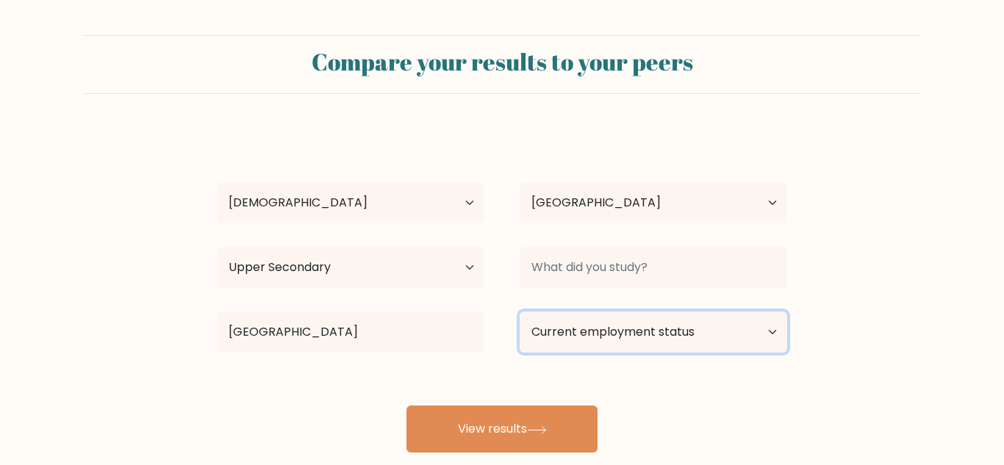
click at [651, 331] on select "Current employment status Employed Student Retired Other / prefer not to answer" at bounding box center [654, 332] width 268 height 41
select select "other"
click at [520, 312] on select "Current employment status Employed Student Retired Other / prefer not to answer" at bounding box center [654, 332] width 268 height 41
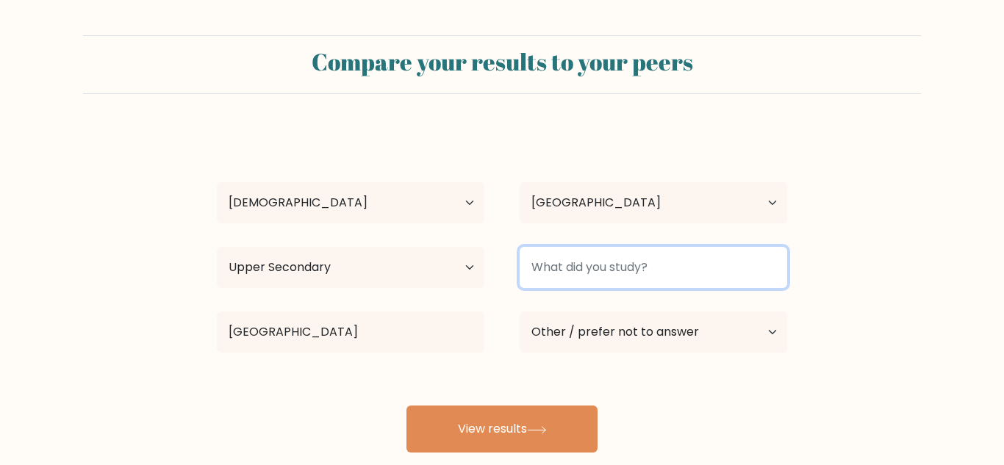
click at [664, 267] on input at bounding box center [654, 267] width 268 height 41
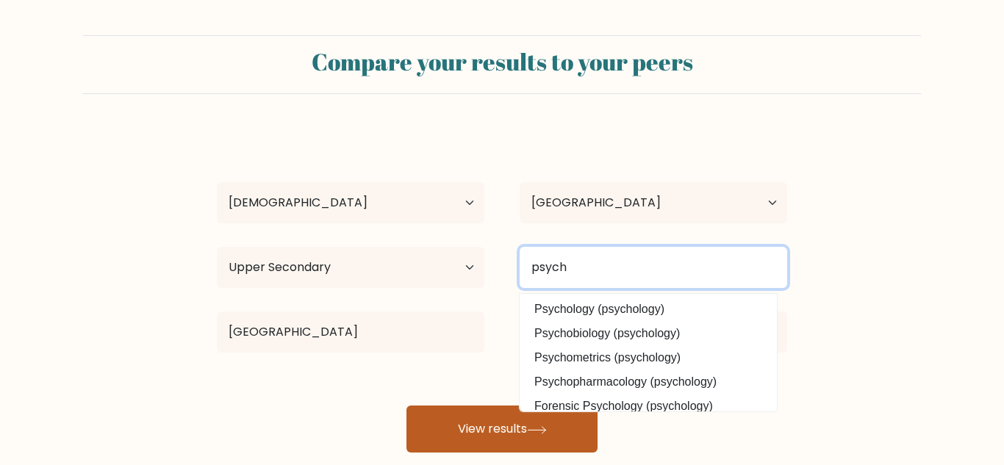
type input "psych"
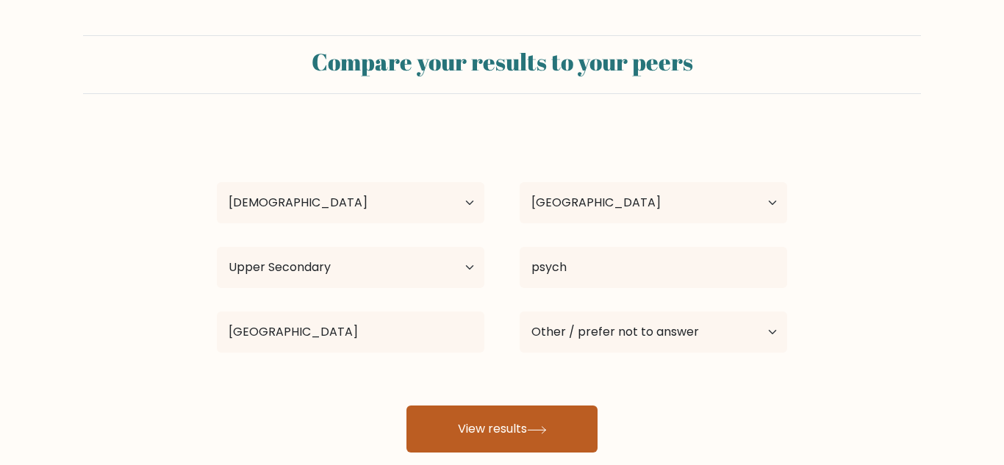
click at [537, 441] on button "View results" at bounding box center [502, 429] width 191 height 47
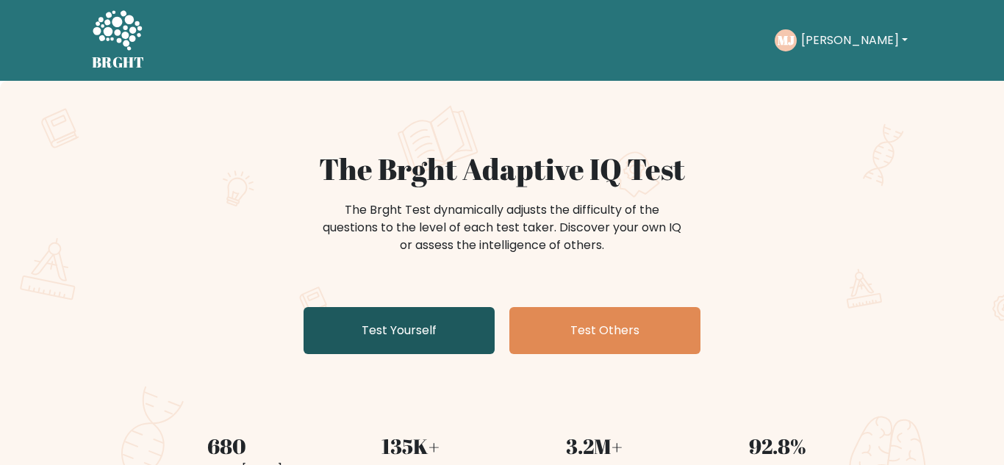
click at [317, 337] on link "Test Yourself" at bounding box center [399, 330] width 191 height 47
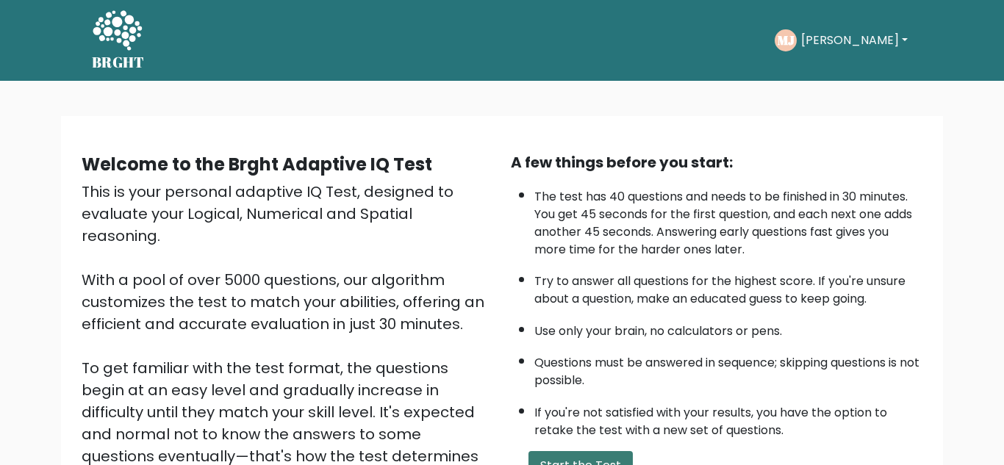
click at [576, 457] on button "Start the Test" at bounding box center [581, 465] width 104 height 29
